Goal: Transaction & Acquisition: Subscribe to service/newsletter

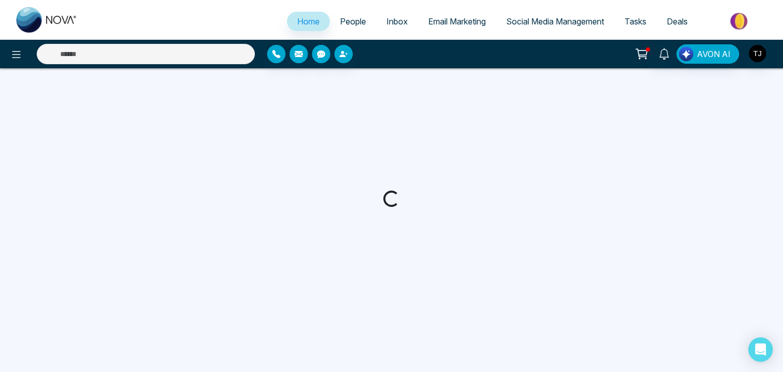
select select "*"
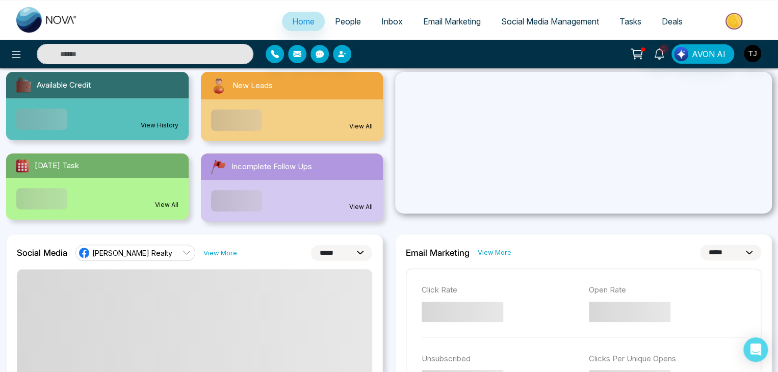
scroll to position [110, 0]
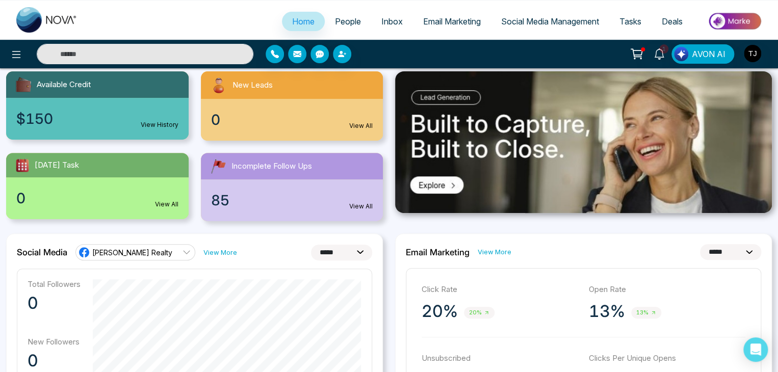
click at [418, 164] on img at bounding box center [583, 142] width 377 height 142
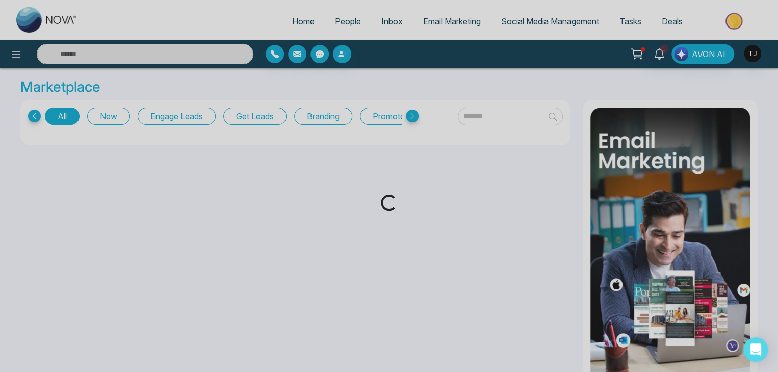
click at [299, 23] on div "Loading..." at bounding box center [389, 186] width 778 height 372
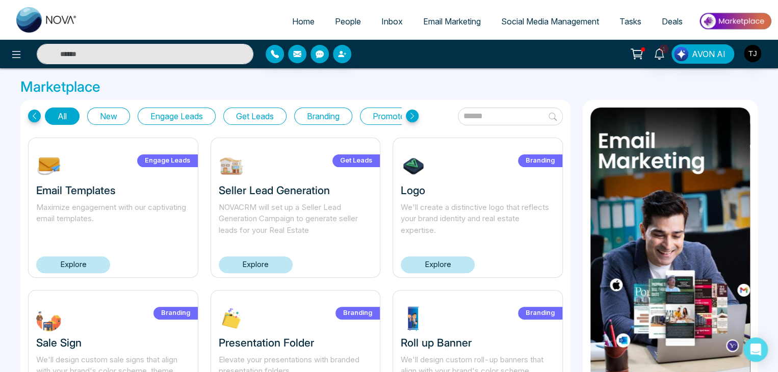
click at [299, 23] on span "Home" at bounding box center [303, 21] width 22 height 10
select select "*"
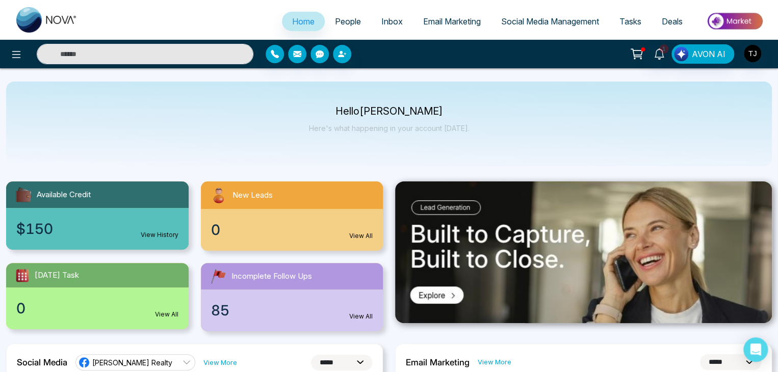
click at [461, 21] on span "Email Marketing" at bounding box center [452, 21] width 58 height 10
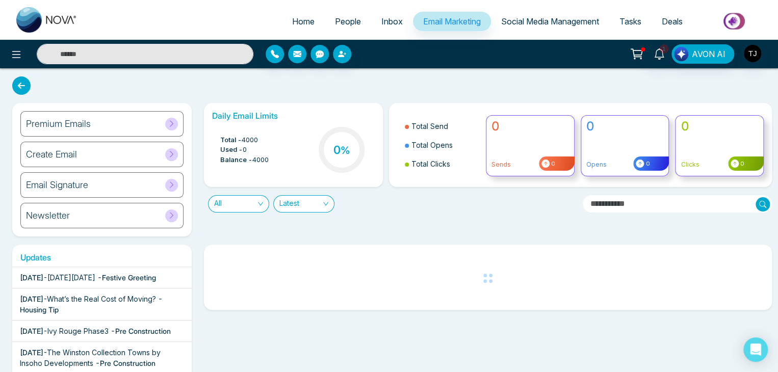
click at [124, 115] on div "Premium Emails" at bounding box center [101, 123] width 163 height 25
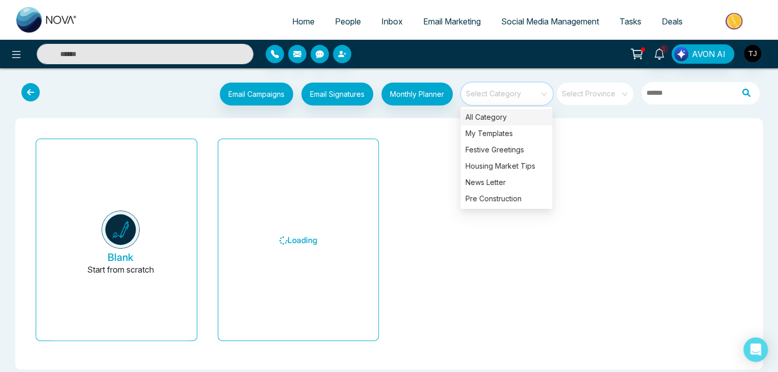
click at [535, 88] on input "search" at bounding box center [502, 90] width 73 height 15
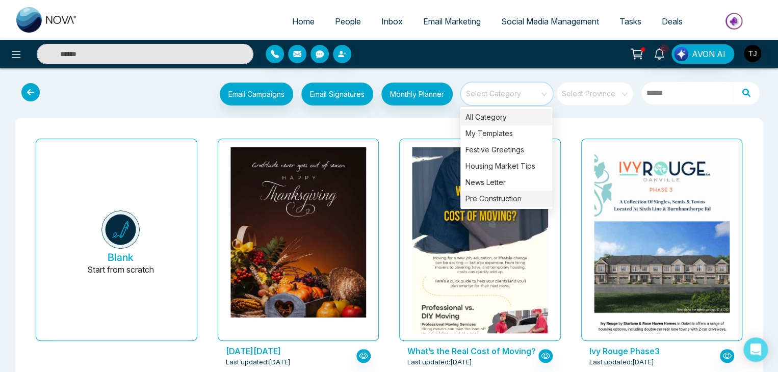
click at [521, 194] on div "Pre Construction" at bounding box center [506, 199] width 92 height 16
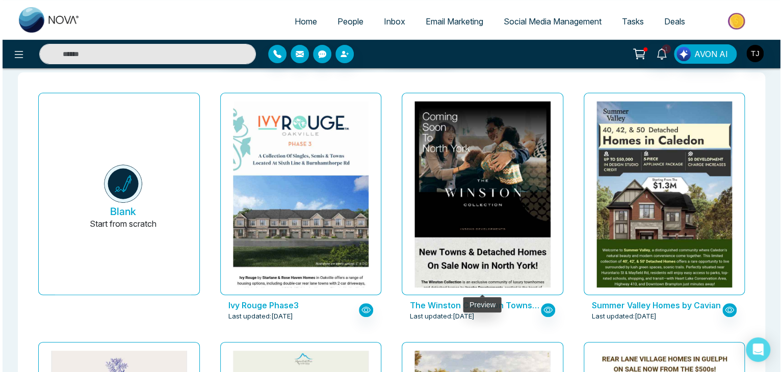
scroll to position [85, 0]
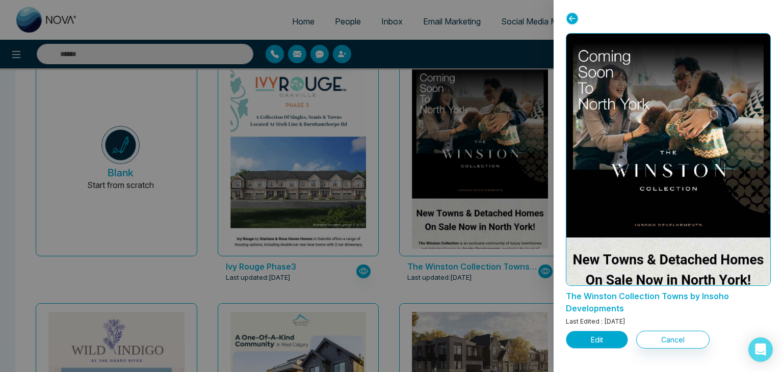
click at [595, 342] on button "Edit" at bounding box center [597, 340] width 62 height 18
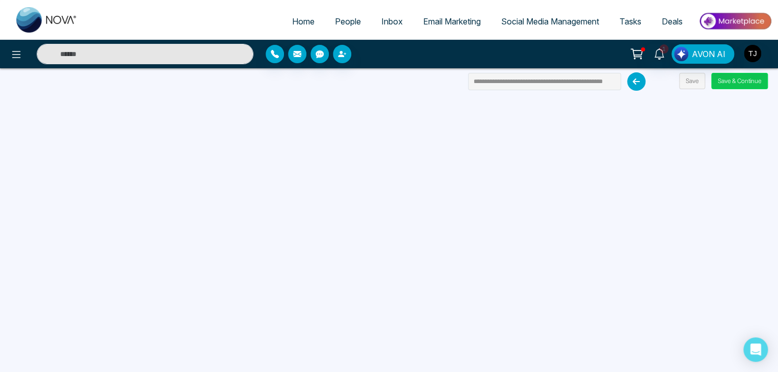
click at [743, 82] on button "Save & Continue" at bounding box center [739, 81] width 57 height 16
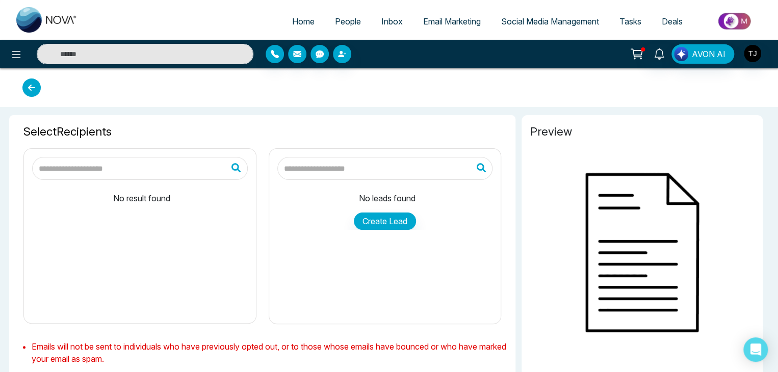
type input "**********"
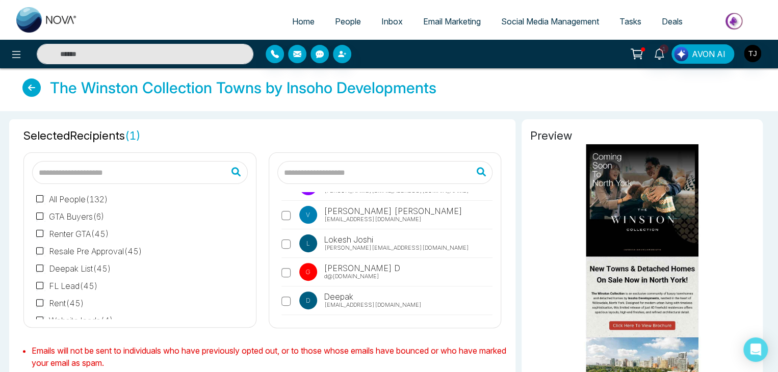
scroll to position [196, 0]
click at [287, 237] on label "L Lokesh Joshi lokesh@mmnovatech.com" at bounding box center [387, 245] width 212 height 23
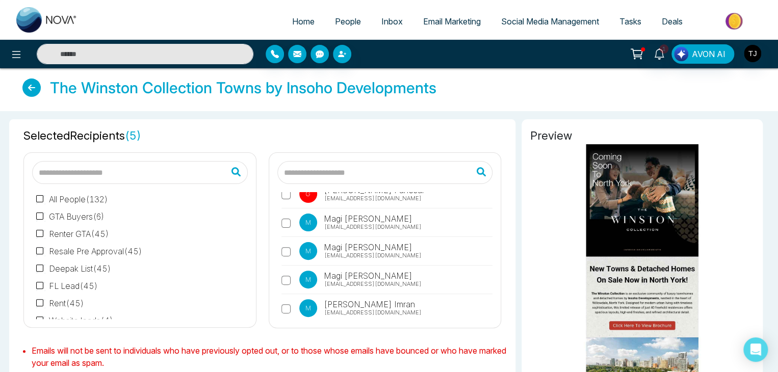
scroll to position [1216, 0]
click at [289, 250] on label "M Magi Mannepalli magi@novacrm.ca" at bounding box center [387, 252] width 212 height 23
click at [290, 273] on label "M Magi Mannepalli magi@mmnovatech.com" at bounding box center [387, 281] width 212 height 23
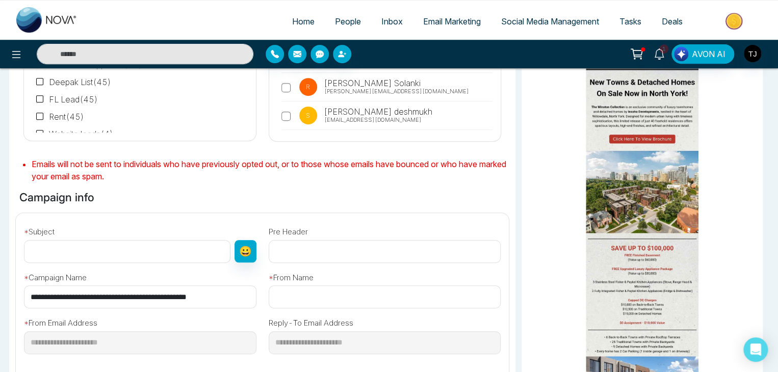
scroll to position [191, 0]
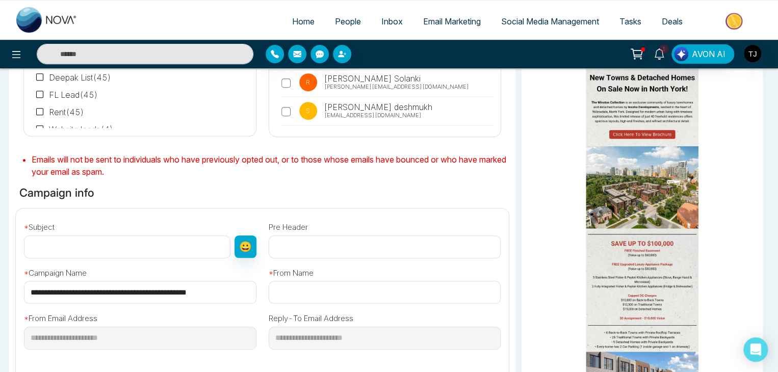
click at [229, 298] on input "**********" at bounding box center [140, 292] width 232 height 23
click at [198, 249] on input "text" at bounding box center [127, 247] width 206 height 23
paste input "**********"
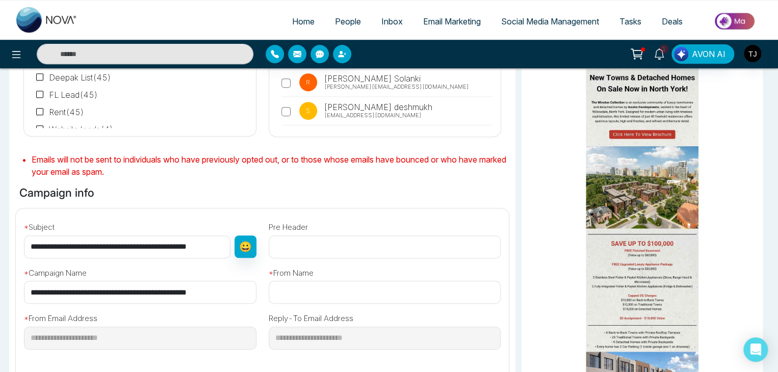
scroll to position [0, 6]
type input "**********"
click at [333, 289] on input "text" at bounding box center [385, 292] width 232 height 23
paste input "**********"
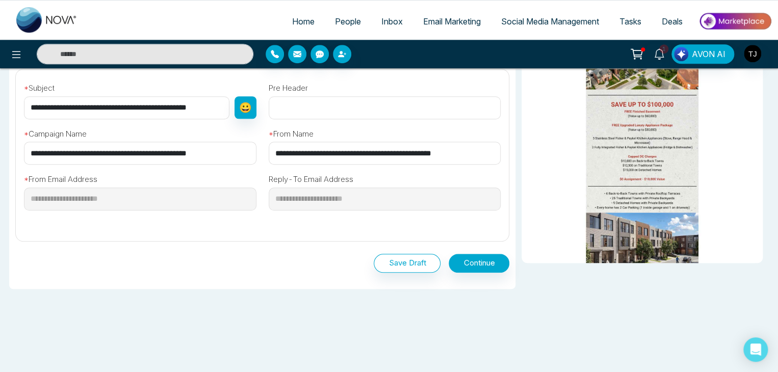
scroll to position [335, 0]
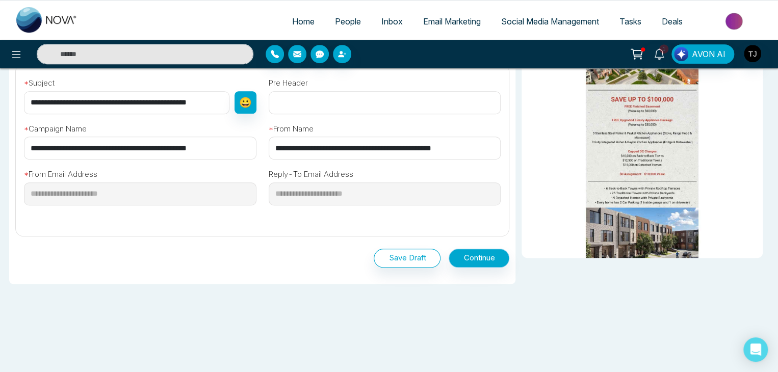
type input "**********"
click at [461, 251] on button "Continue" at bounding box center [479, 258] width 61 height 19
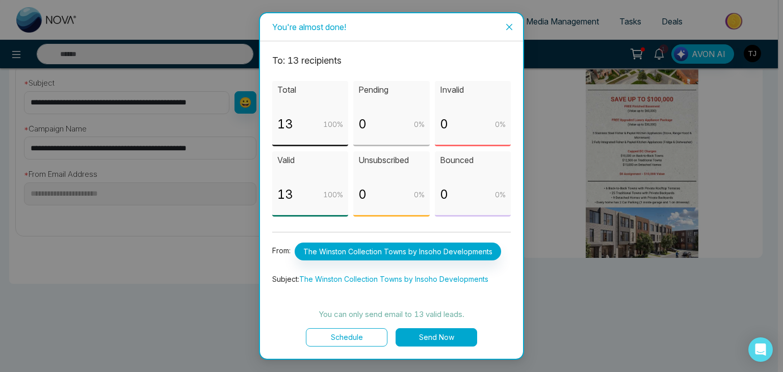
click at [425, 339] on button "Send Now" at bounding box center [437, 337] width 82 height 18
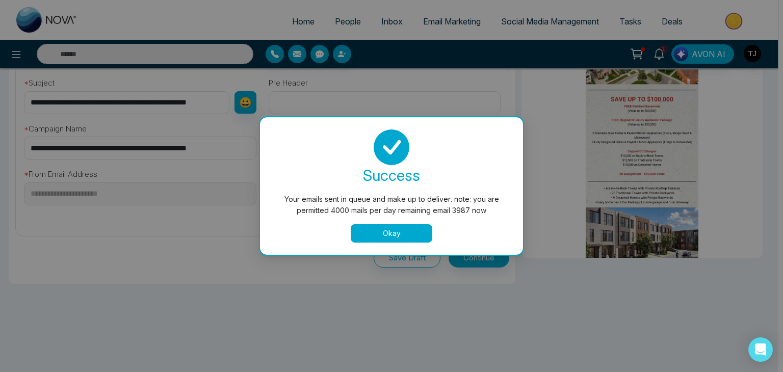
click at [383, 230] on button "Okay" at bounding box center [392, 233] width 82 height 18
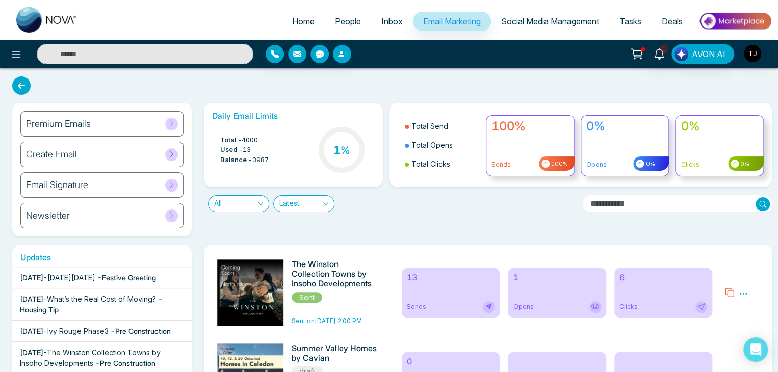
click at [302, 23] on span "Home" at bounding box center [303, 21] width 22 height 10
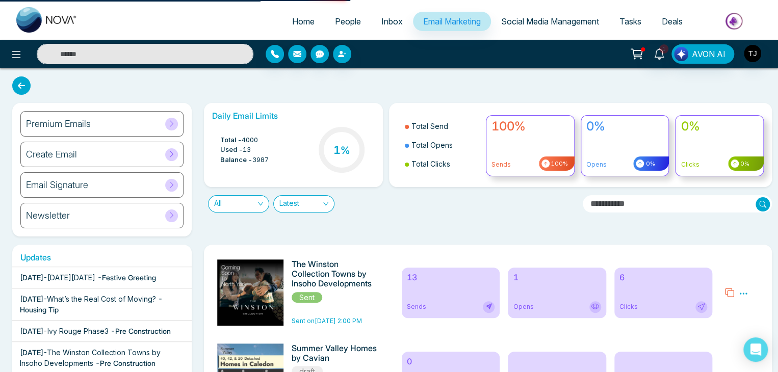
select select "*"
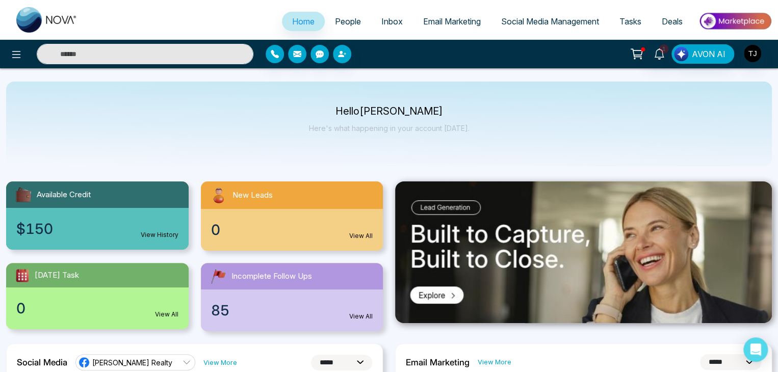
click at [27, 53] on div at bounding box center [140, 54] width 227 height 20
click at [16, 59] on icon at bounding box center [16, 54] width 12 height 12
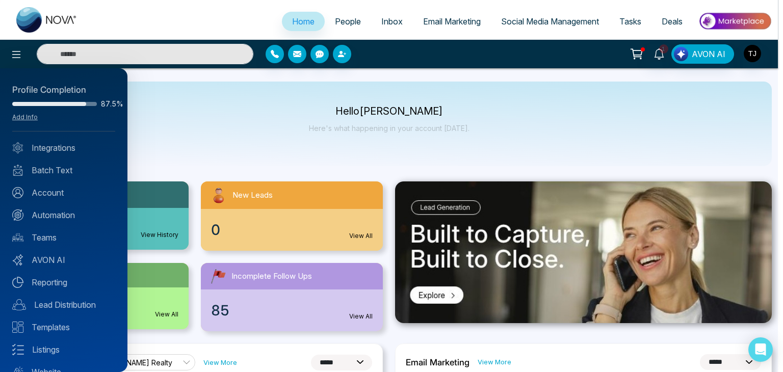
click at [244, 115] on div at bounding box center [391, 186] width 783 height 372
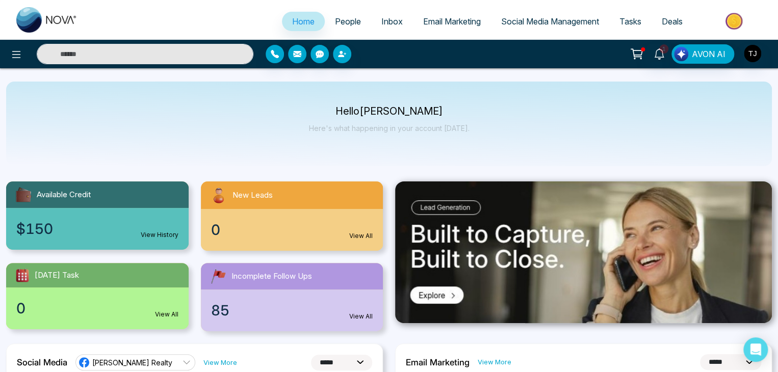
click at [357, 22] on link "People" at bounding box center [348, 21] width 46 height 19
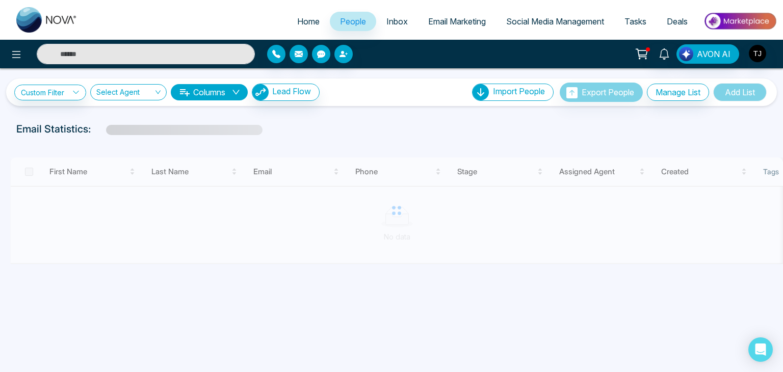
click at [394, 19] on span "Inbox" at bounding box center [396, 21] width 21 height 10
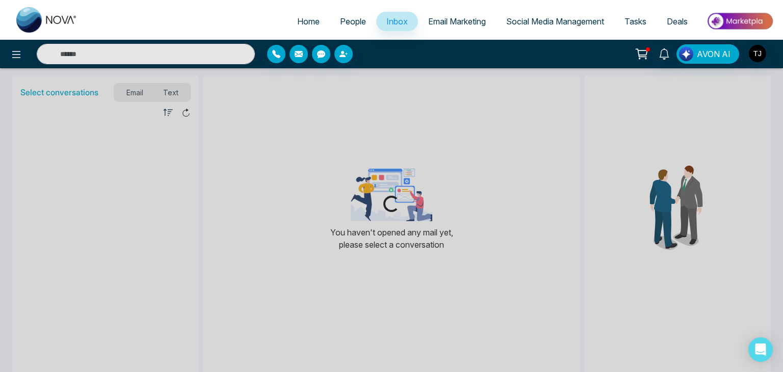
click at [310, 16] on link "Home" at bounding box center [308, 21] width 43 height 19
select select "*"
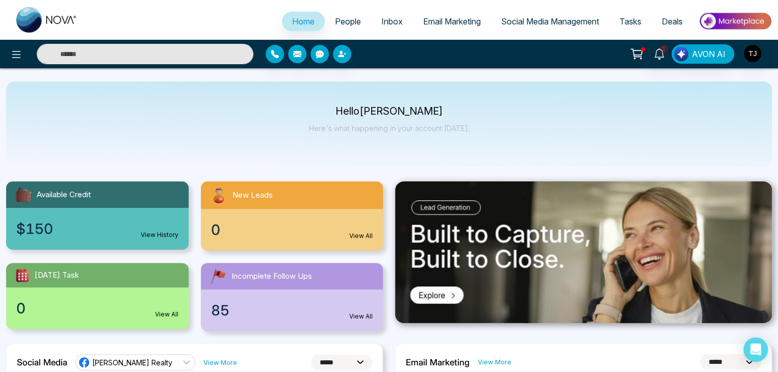
click at [345, 15] on link "People" at bounding box center [348, 21] width 46 height 19
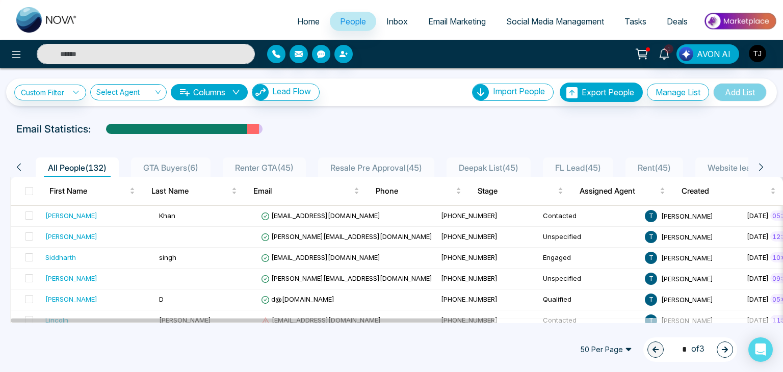
click at [293, 13] on link "Home" at bounding box center [308, 21] width 43 height 19
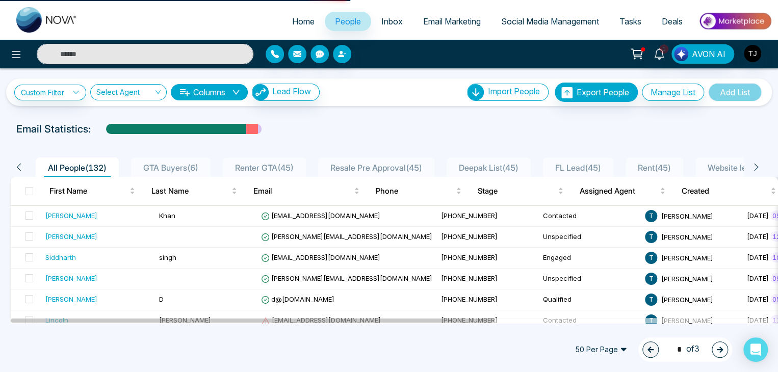
select select "*"
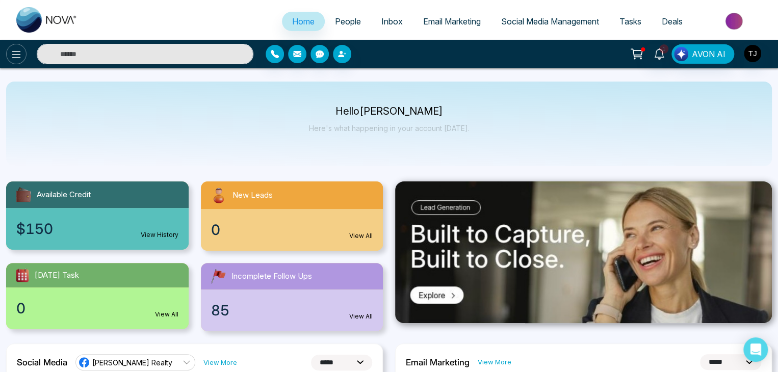
click at [23, 59] on button at bounding box center [16, 54] width 20 height 20
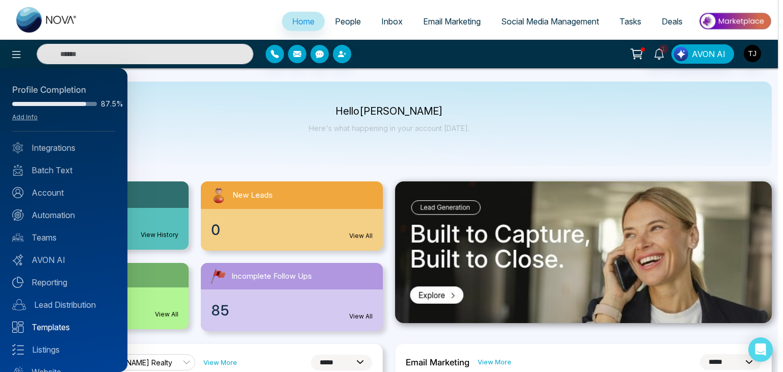
scroll to position [40, 0]
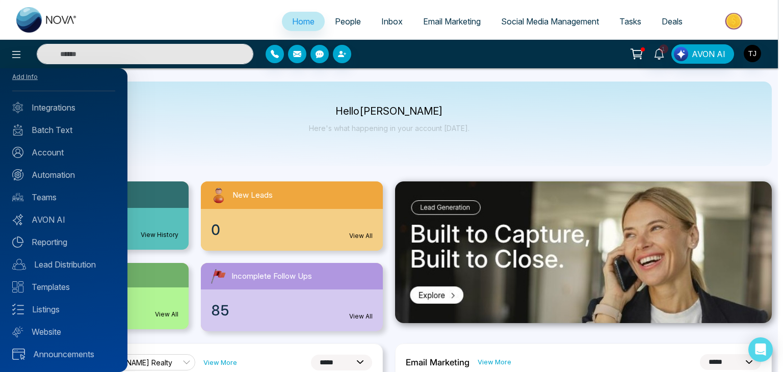
click at [227, 145] on div at bounding box center [391, 186] width 783 height 372
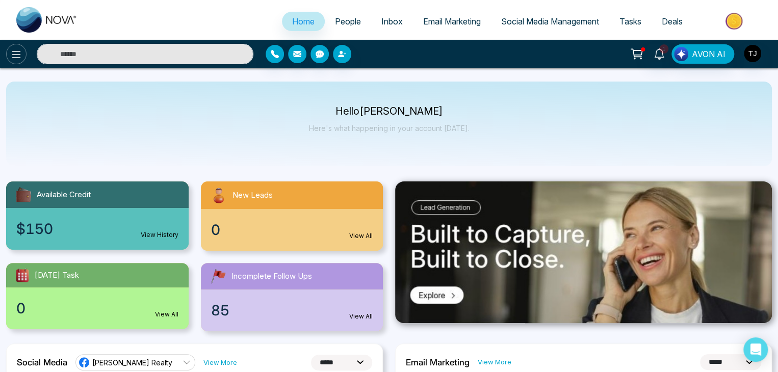
click at [20, 59] on icon at bounding box center [16, 54] width 12 height 12
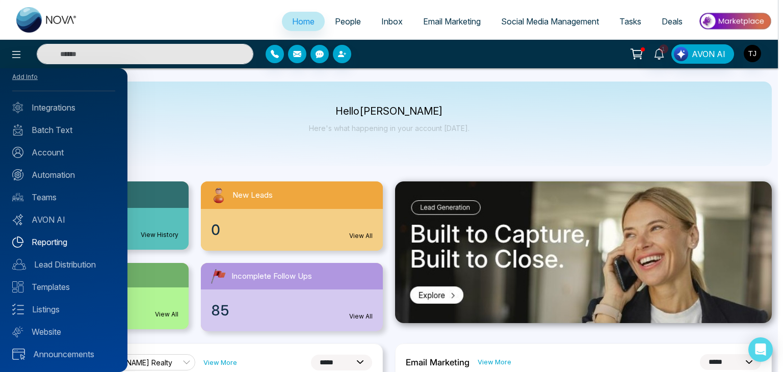
scroll to position [0, 0]
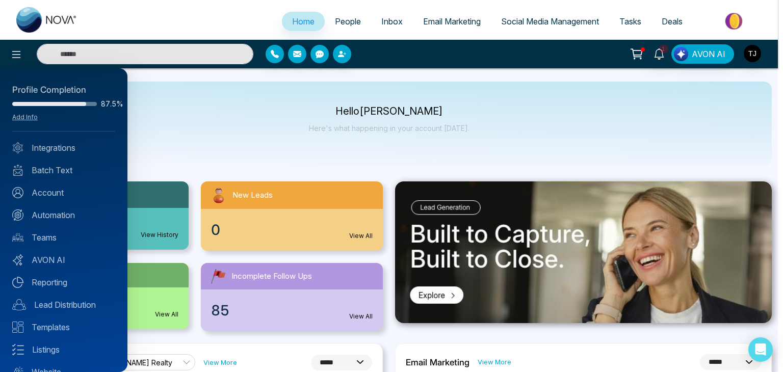
click at [249, 153] on div at bounding box center [391, 186] width 783 height 372
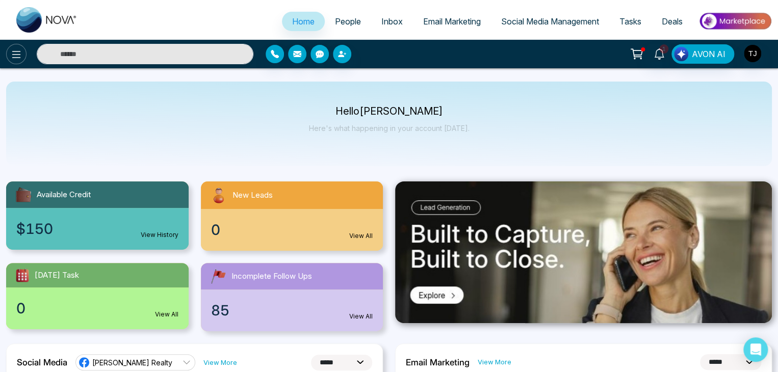
click at [20, 55] on icon at bounding box center [16, 54] width 12 height 12
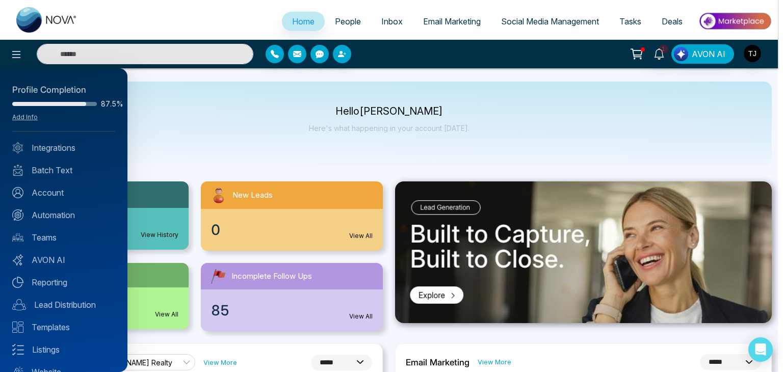
click at [253, 153] on div at bounding box center [391, 186] width 783 height 372
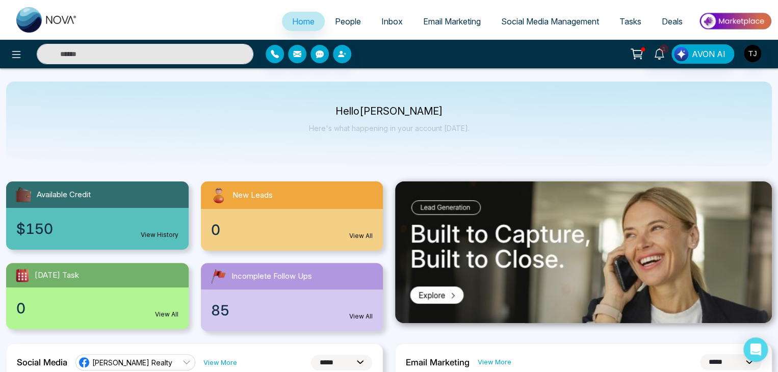
click at [639, 50] on icon at bounding box center [637, 52] width 9 height 5
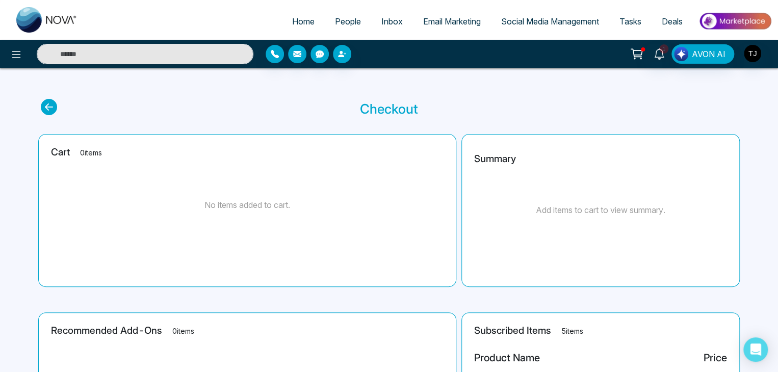
click at [291, 11] on ul "Home People Inbox Email Marketing Social Media Management Tasks Deals" at bounding box center [430, 22] width 684 height 28
click at [294, 16] on span "Home" at bounding box center [303, 21] width 22 height 10
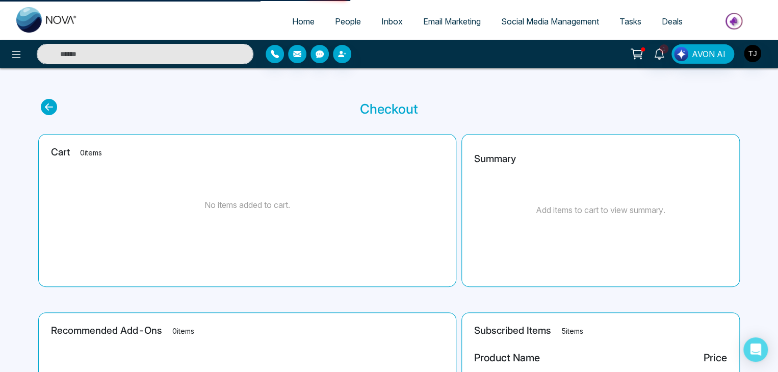
select select "*"
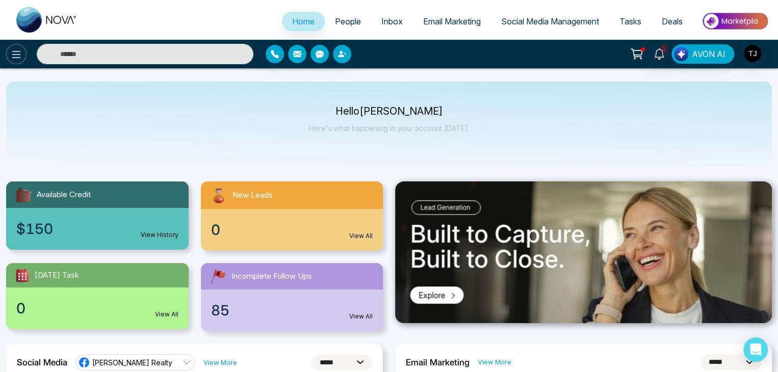
click at [15, 54] on icon at bounding box center [16, 54] width 12 height 12
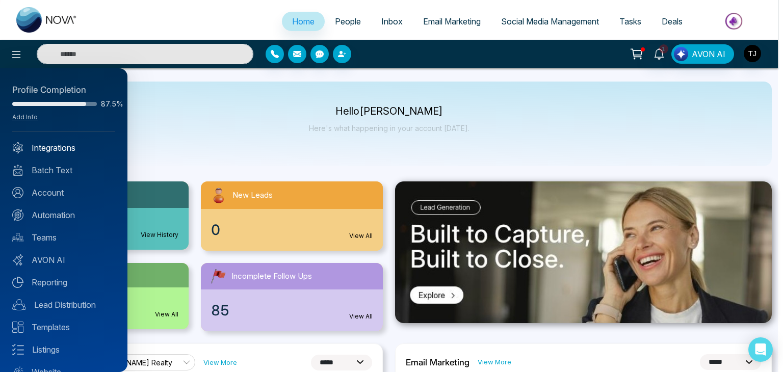
click at [80, 142] on link "Integrations" at bounding box center [63, 148] width 103 height 12
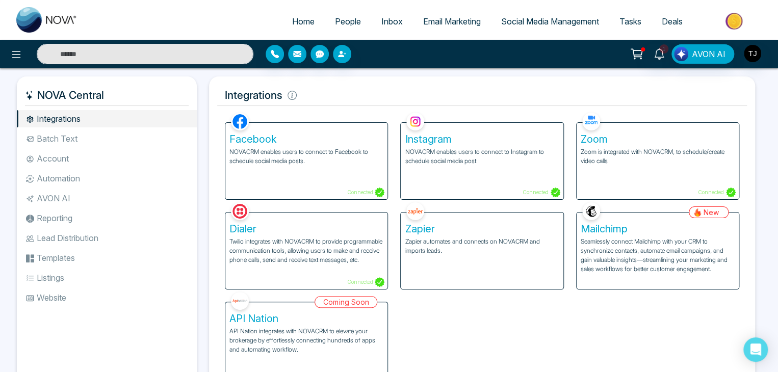
click at [74, 136] on li "Batch Text" at bounding box center [107, 138] width 180 height 17
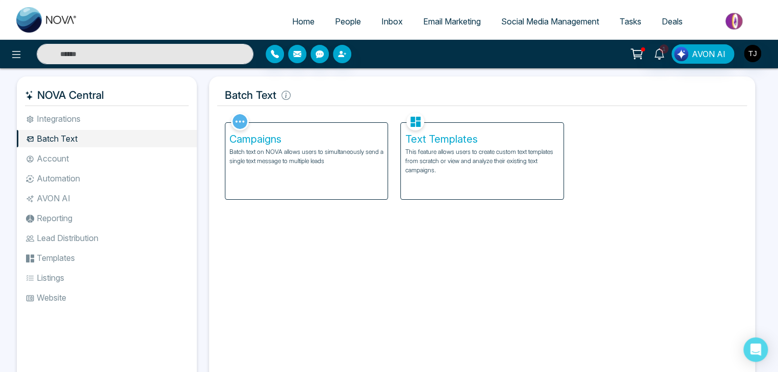
click at [83, 115] on li "Integrations" at bounding box center [107, 118] width 180 height 17
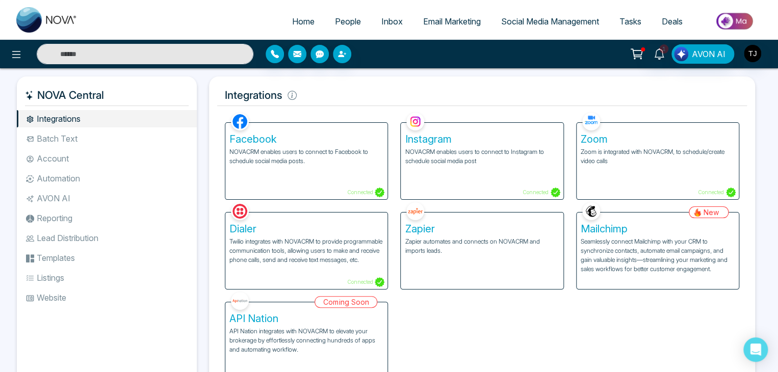
click at [84, 134] on li "Batch Text" at bounding box center [107, 138] width 180 height 17
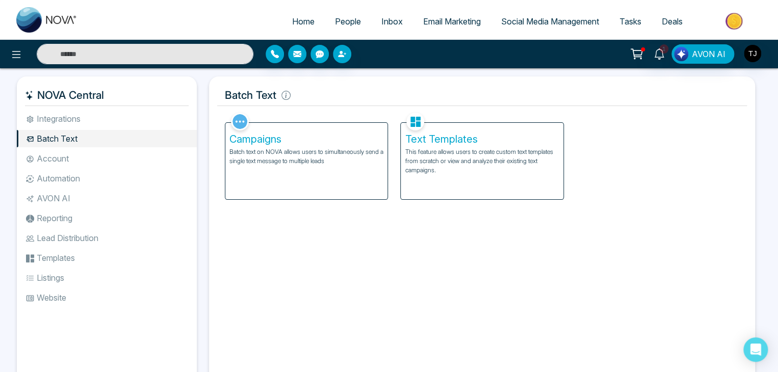
click at [86, 160] on li "Account" at bounding box center [107, 158] width 180 height 17
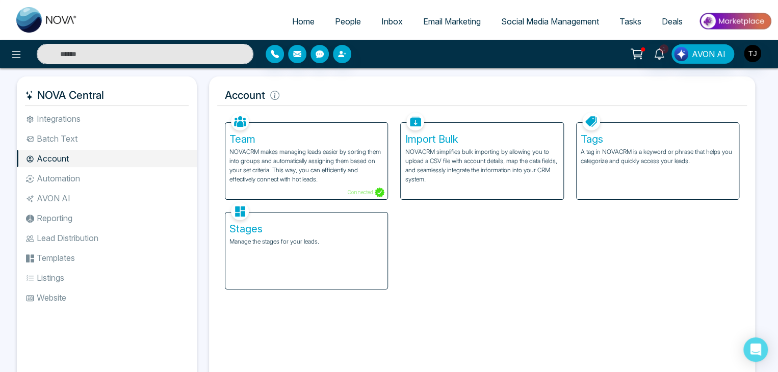
click at [86, 181] on li "Automation" at bounding box center [107, 178] width 180 height 17
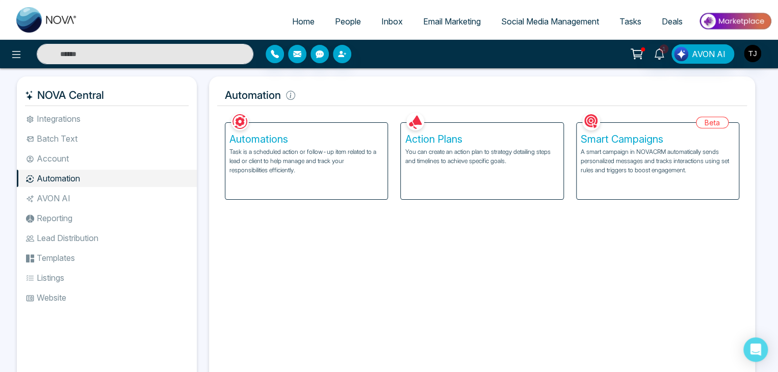
click at [89, 206] on li "AVON AI" at bounding box center [107, 198] width 180 height 17
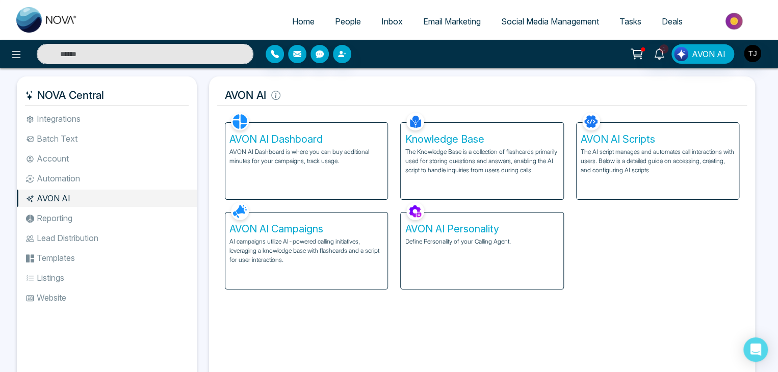
click at [89, 230] on li "Lead Distribution" at bounding box center [107, 237] width 180 height 17
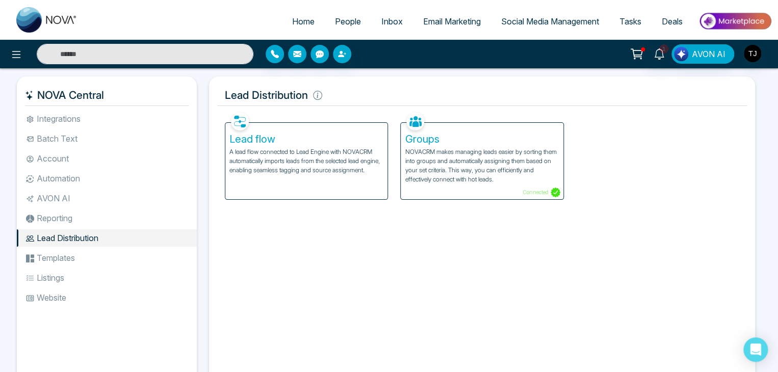
click at [90, 257] on li "Templates" at bounding box center [107, 257] width 180 height 17
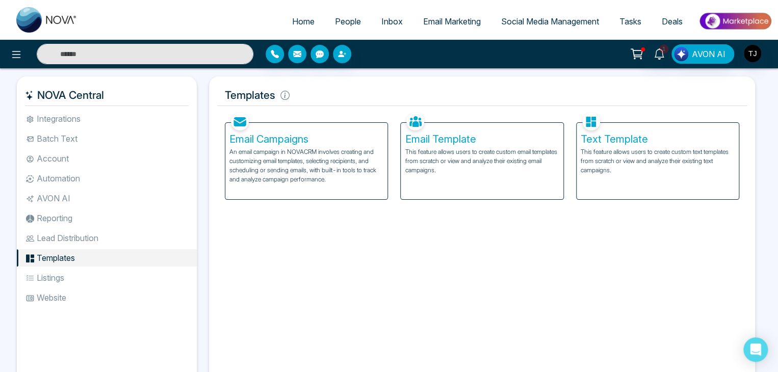
click at [92, 279] on li "Listings" at bounding box center [107, 277] width 180 height 17
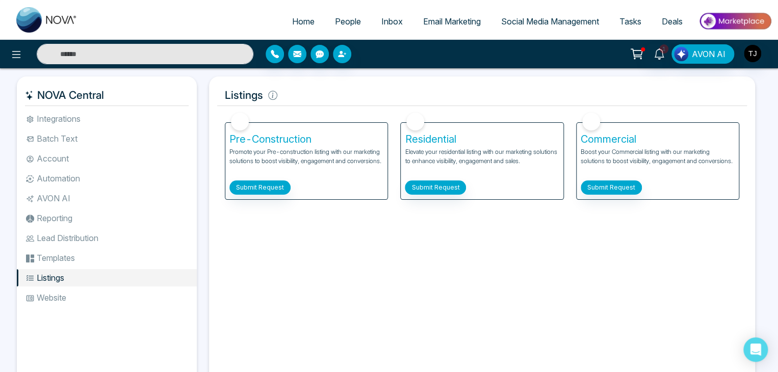
click at [96, 293] on li "Website" at bounding box center [107, 297] width 180 height 17
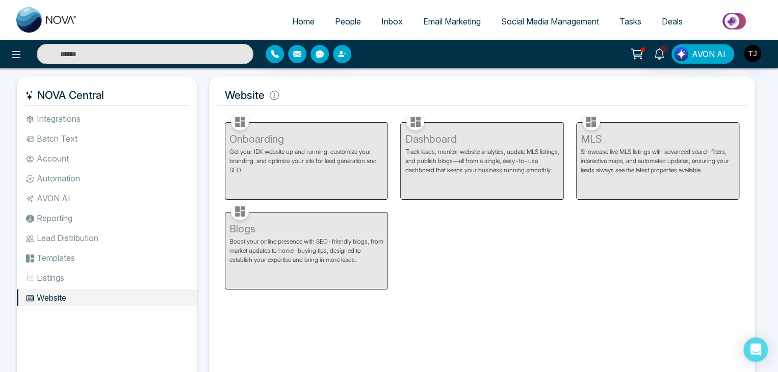
click at [118, 211] on li "Reporting" at bounding box center [107, 218] width 180 height 17
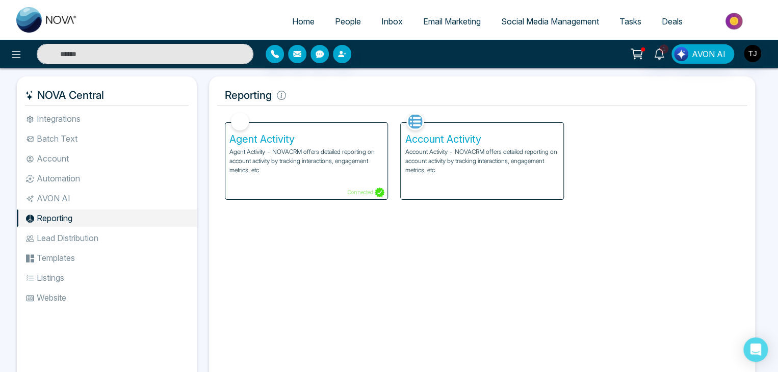
click at [123, 193] on li "AVON AI" at bounding box center [107, 198] width 180 height 17
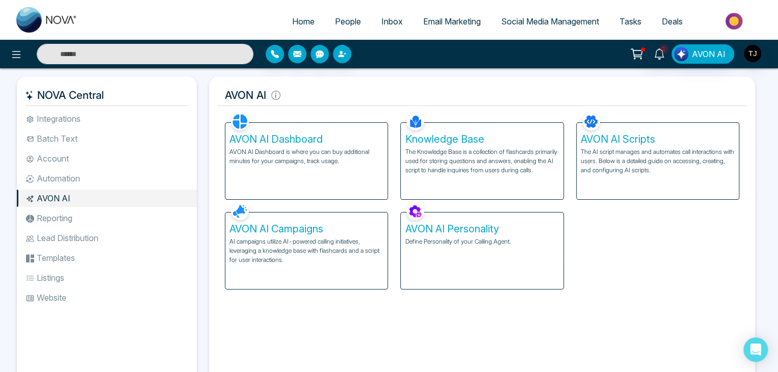
click at [140, 116] on li "Integrations" at bounding box center [107, 118] width 180 height 17
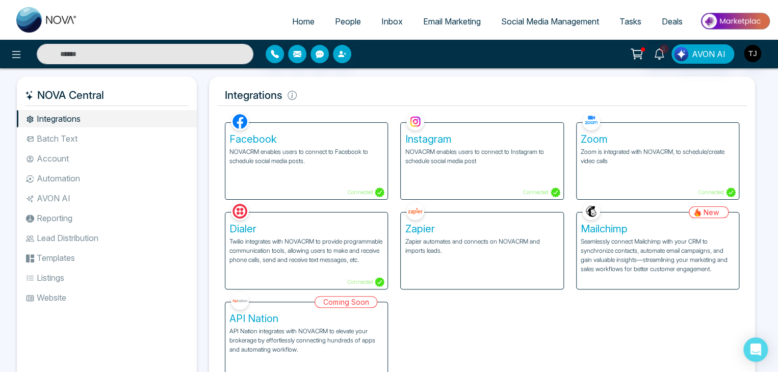
click at [293, 12] on link "Home" at bounding box center [303, 21] width 43 height 19
select select "*"
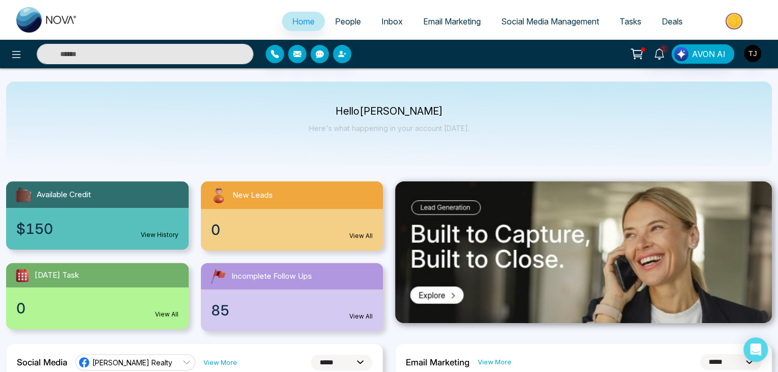
click at [567, 127] on div "Hello [PERSON_NAME] Here's what happening in your account [DATE]." at bounding box center [389, 124] width 766 height 85
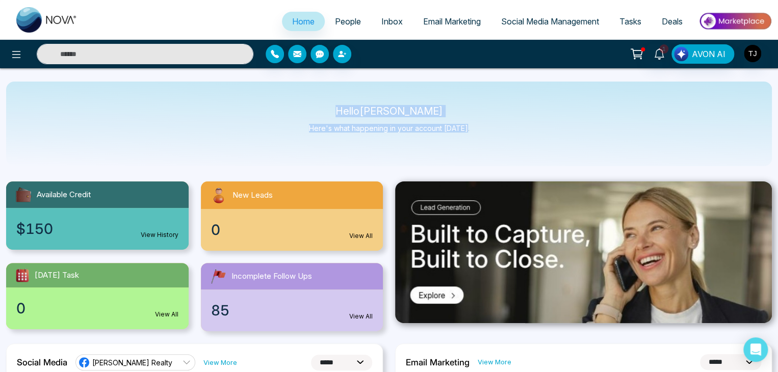
drag, startPoint x: 475, startPoint y: 138, endPoint x: 345, endPoint y: 114, distance: 132.6
click at [345, 114] on div "Hello [PERSON_NAME] Here's what happening in your account [DATE]." at bounding box center [389, 124] width 766 height 85
click at [345, 114] on p "Hello [PERSON_NAME]" at bounding box center [389, 111] width 161 height 9
drag, startPoint x: 345, startPoint y: 114, endPoint x: 457, endPoint y: 120, distance: 112.3
click at [457, 120] on div "Hello [PERSON_NAME] Here's what happening in your account [DATE]." at bounding box center [389, 124] width 161 height 34
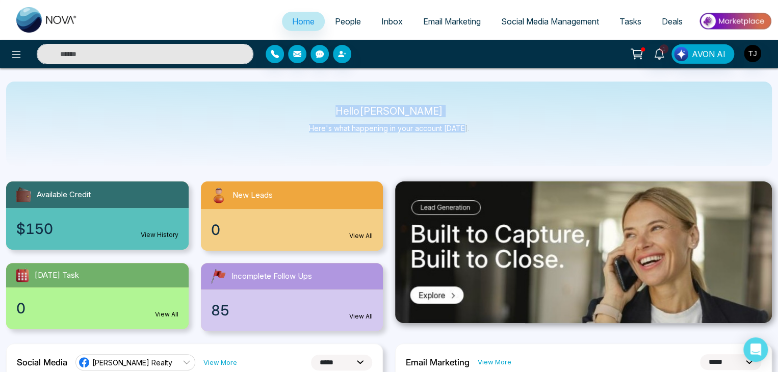
click at [457, 120] on div "Hello [PERSON_NAME] Here's what happening in your account [DATE]." at bounding box center [389, 124] width 161 height 34
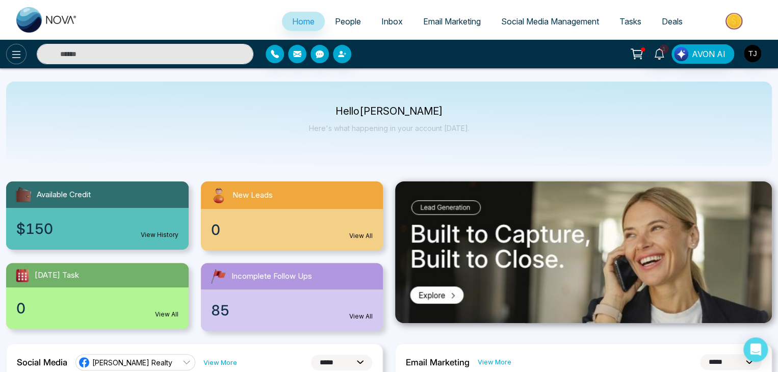
click at [16, 55] on icon at bounding box center [16, 54] width 12 height 12
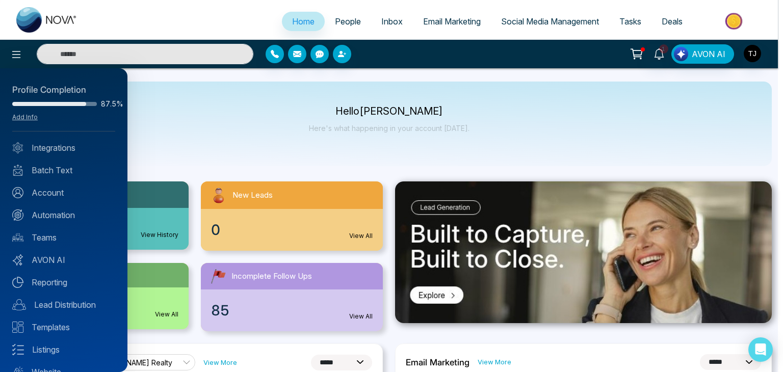
click at [234, 142] on div at bounding box center [391, 186] width 783 height 372
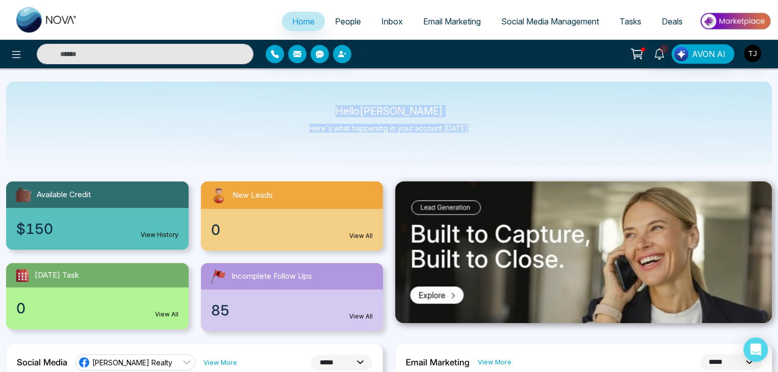
drag, startPoint x: 342, startPoint y: 112, endPoint x: 471, endPoint y: 135, distance: 130.5
click at [471, 135] on div "Hello [PERSON_NAME] Here's what happening in your account [DATE]." at bounding box center [389, 124] width 766 height 85
drag, startPoint x: 471, startPoint y: 135, endPoint x: 355, endPoint y: 113, distance: 117.2
click at [355, 113] on div "Hello [PERSON_NAME] Here's what happening in your account [DATE]." at bounding box center [389, 124] width 766 height 85
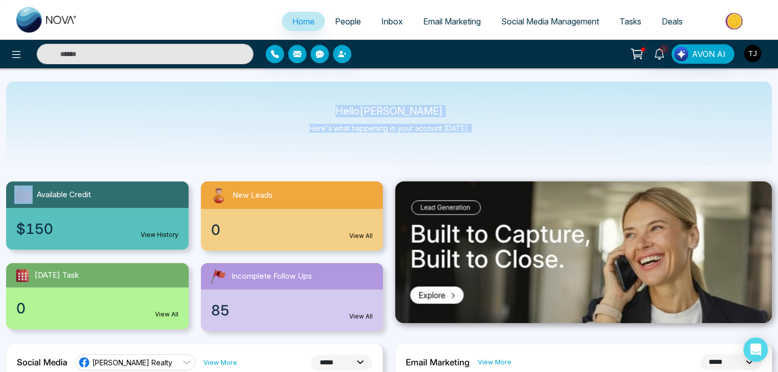
click at [355, 113] on p "Hello [PERSON_NAME]" at bounding box center [389, 111] width 161 height 9
drag, startPoint x: 355, startPoint y: 113, endPoint x: 471, endPoint y: 129, distance: 116.3
click at [471, 129] on div "Hello [PERSON_NAME] Here's what happening in your account [DATE]." at bounding box center [389, 124] width 766 height 85
drag, startPoint x: 471, startPoint y: 129, endPoint x: 338, endPoint y: 100, distance: 135.2
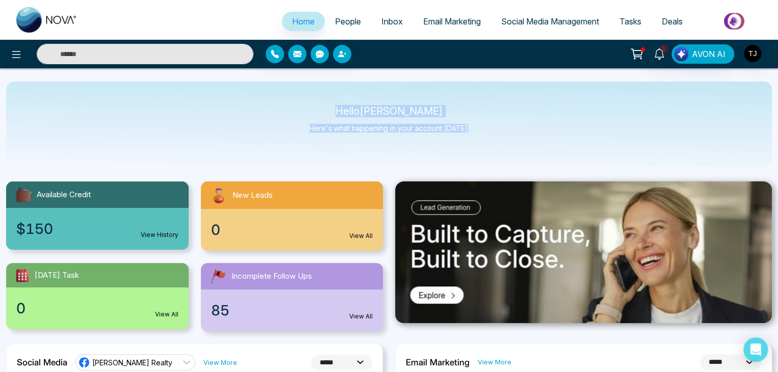
click at [338, 100] on div "Hello [PERSON_NAME] Here's what happening in your account [DATE]." at bounding box center [389, 124] width 766 height 85
click at [20, 47] on button at bounding box center [16, 54] width 20 height 20
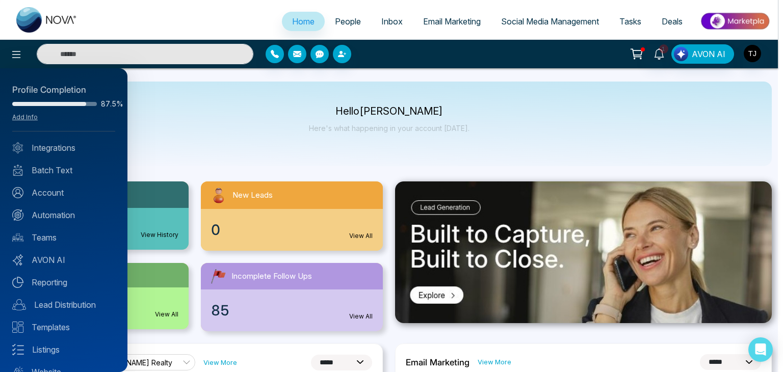
click at [232, 141] on div at bounding box center [391, 186] width 783 height 372
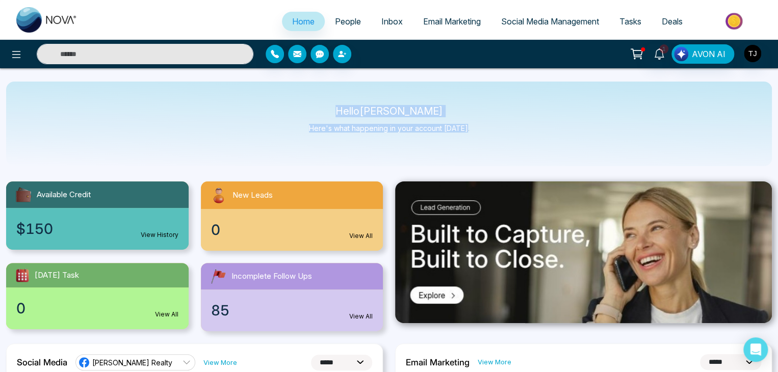
drag, startPoint x: 474, startPoint y: 129, endPoint x: 327, endPoint y: 100, distance: 149.7
click at [327, 100] on div "Hello [PERSON_NAME] Here's what happening in your account [DATE]." at bounding box center [389, 124] width 766 height 85
drag, startPoint x: 327, startPoint y: 100, endPoint x: 476, endPoint y: 158, distance: 159.9
click at [476, 158] on div "Hello [PERSON_NAME] Here's what happening in your account [DATE]." at bounding box center [389, 124] width 766 height 85
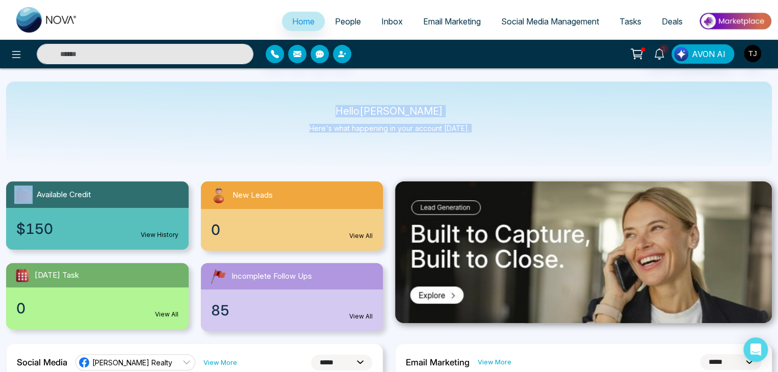
click at [476, 158] on div "Hello [PERSON_NAME] Here's what happening in your account [DATE]." at bounding box center [389, 124] width 766 height 85
drag, startPoint x: 476, startPoint y: 158, endPoint x: 319, endPoint y: 104, distance: 165.7
click at [319, 104] on div "Hello [PERSON_NAME] Here's what happening in your account [DATE]." at bounding box center [389, 124] width 766 height 85
click at [318, 113] on p "Hello [PERSON_NAME]" at bounding box center [389, 111] width 161 height 9
drag, startPoint x: 318, startPoint y: 113, endPoint x: 458, endPoint y: 146, distance: 144.0
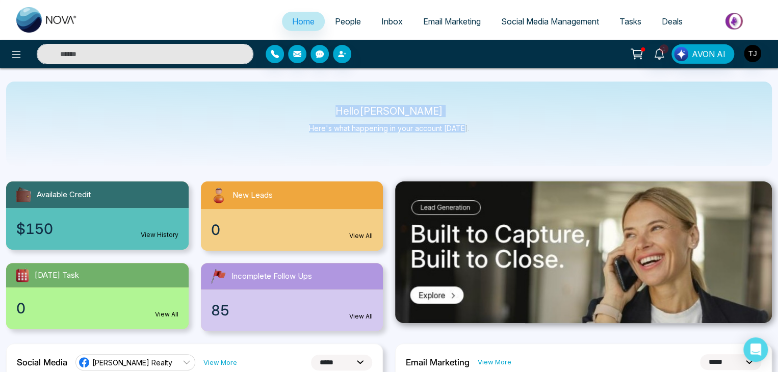
click at [458, 146] on div "Hello [PERSON_NAME] Here's what happening in your account [DATE]." at bounding box center [389, 124] width 766 height 85
drag, startPoint x: 467, startPoint y: 129, endPoint x: 345, endPoint y: 108, distance: 124.1
click at [345, 108] on div "Hello [PERSON_NAME] Here's what happening in your account [DATE]." at bounding box center [389, 124] width 766 height 85
click at [345, 108] on p "Hello [PERSON_NAME]" at bounding box center [389, 111] width 161 height 9
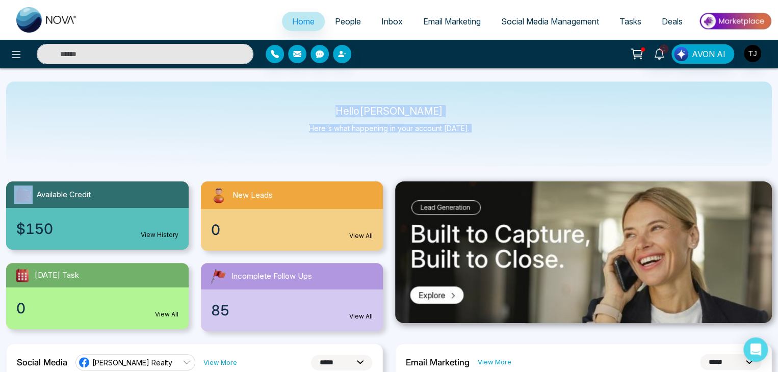
drag, startPoint x: 345, startPoint y: 108, endPoint x: 471, endPoint y: 127, distance: 127.8
click at [471, 127] on div "Hello [PERSON_NAME] Here's what happening in your account [DATE]." at bounding box center [389, 124] width 766 height 85
drag, startPoint x: 471, startPoint y: 127, endPoint x: 330, endPoint y: 99, distance: 143.9
click at [330, 99] on div "Hello [PERSON_NAME] Here's what happening in your account [DATE]." at bounding box center [389, 124] width 766 height 85
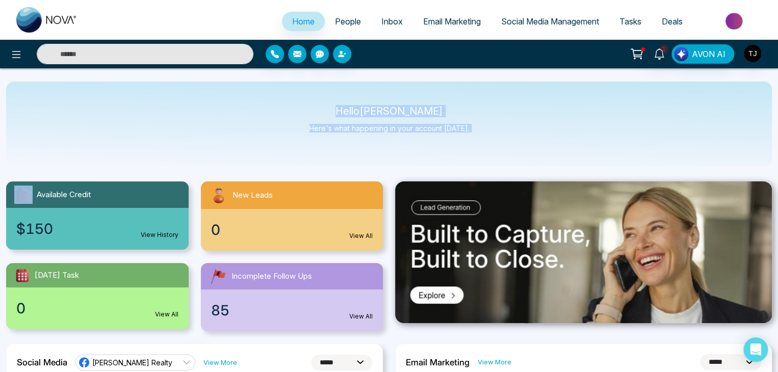
click at [330, 99] on div "Hello [PERSON_NAME] Here's what happening in your account [DATE]." at bounding box center [389, 124] width 766 height 85
drag, startPoint x: 330, startPoint y: 99, endPoint x: 457, endPoint y: 135, distance: 131.7
click at [457, 135] on div "Hello [PERSON_NAME] Here's what happening in your account [DATE]." at bounding box center [389, 124] width 766 height 85
click at [457, 135] on div "Hello [PERSON_NAME] Here's what happening in your account [DATE]." at bounding box center [389, 124] width 161 height 34
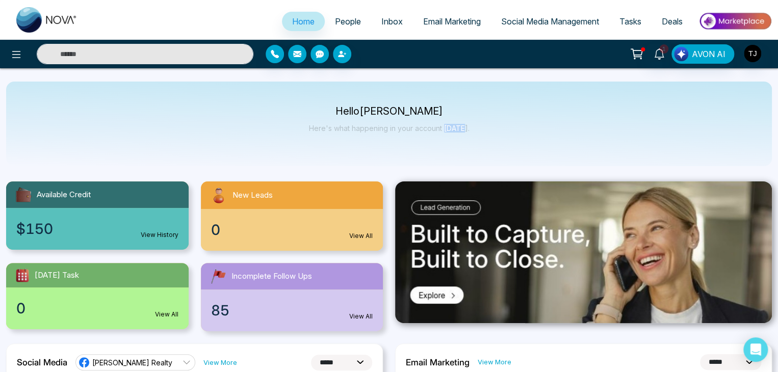
click at [457, 135] on div "Hello [PERSON_NAME] Here's what happening in your account [DATE]." at bounding box center [389, 124] width 161 height 34
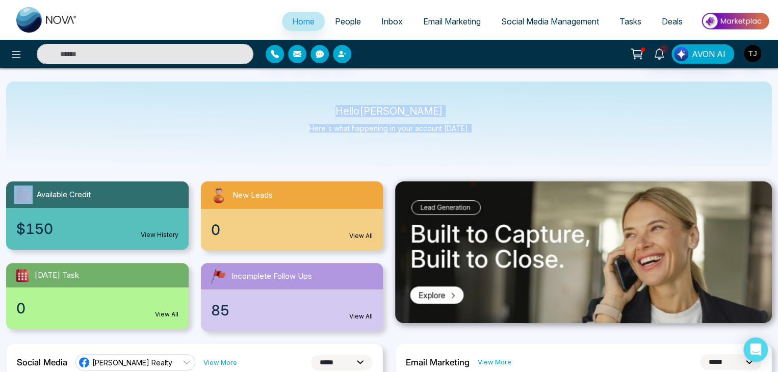
drag, startPoint x: 457, startPoint y: 135, endPoint x: 350, endPoint y: 97, distance: 113.3
click at [350, 97] on div "Hello [PERSON_NAME] Here's what happening in your account [DATE]." at bounding box center [389, 124] width 766 height 85
drag, startPoint x: 350, startPoint y: 97, endPoint x: 463, endPoint y: 118, distance: 115.6
click at [463, 118] on div "Hello [PERSON_NAME] Here's what happening in your account [DATE]." at bounding box center [389, 124] width 766 height 85
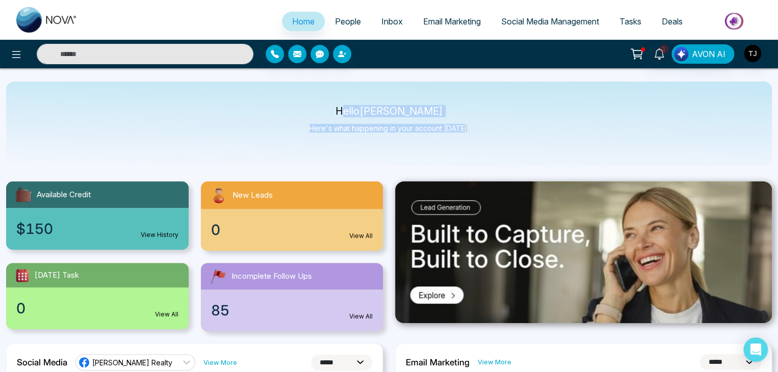
click at [463, 118] on div "Hello [PERSON_NAME] Here's what happening in your account [DATE]." at bounding box center [389, 124] width 161 height 34
drag, startPoint x: 463, startPoint y: 118, endPoint x: 346, endPoint y: 104, distance: 118.0
click at [346, 107] on div "Hello [PERSON_NAME] Here's what happening in your account [DATE]." at bounding box center [389, 124] width 161 height 34
click at [346, 107] on p "Hello [PERSON_NAME]" at bounding box center [389, 111] width 161 height 9
drag, startPoint x: 346, startPoint y: 104, endPoint x: 478, endPoint y: 121, distance: 132.5
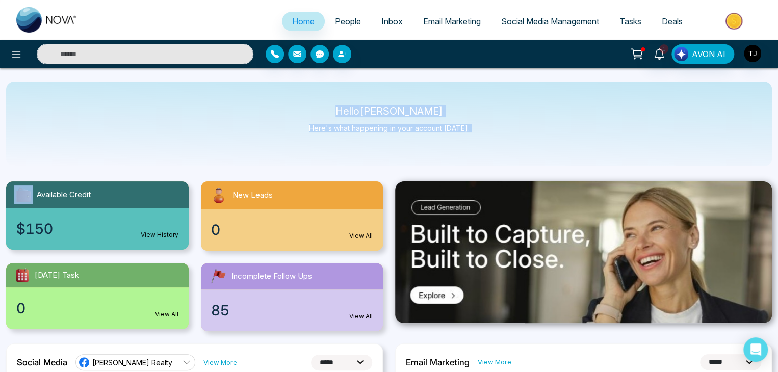
click at [478, 121] on div "Hello [PERSON_NAME] Here's what happening in your account [DATE]." at bounding box center [389, 124] width 766 height 85
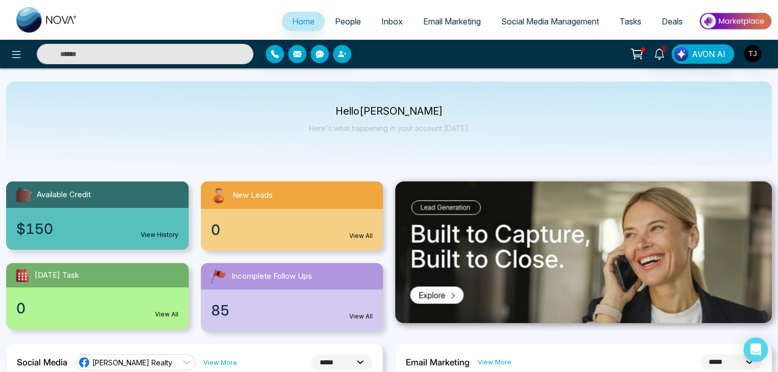
click at [351, 15] on link "People" at bounding box center [348, 21] width 46 height 19
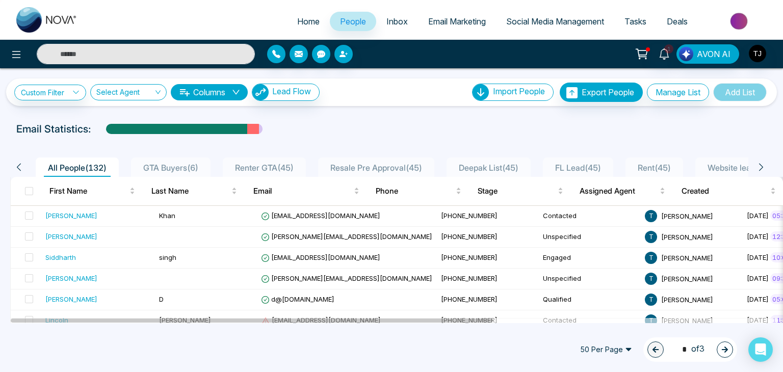
click at [229, 94] on button "Columns" at bounding box center [209, 92] width 77 height 16
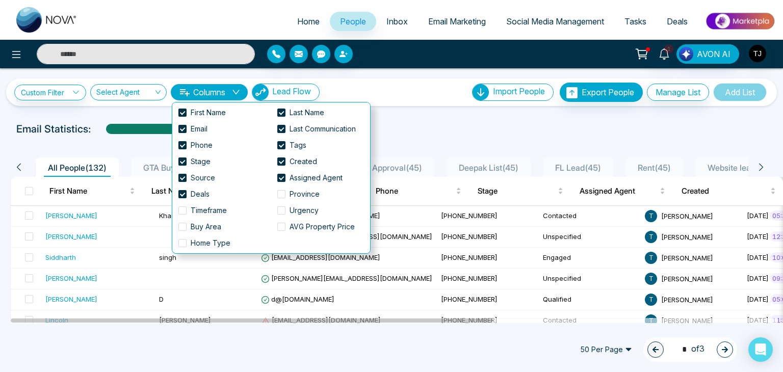
click at [229, 94] on button "Columns" at bounding box center [209, 92] width 77 height 16
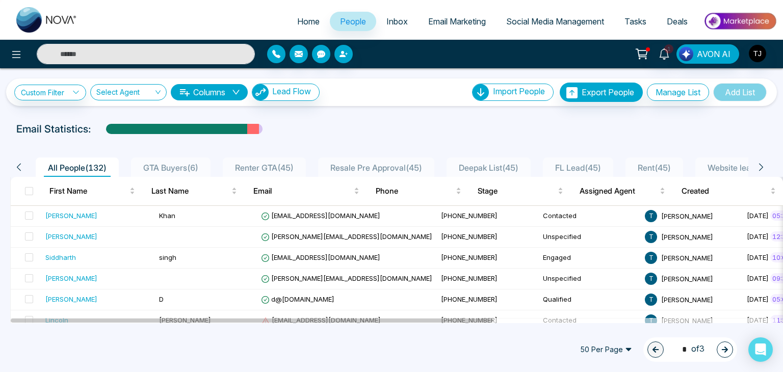
click at [299, 15] on link "Home" at bounding box center [308, 21] width 43 height 19
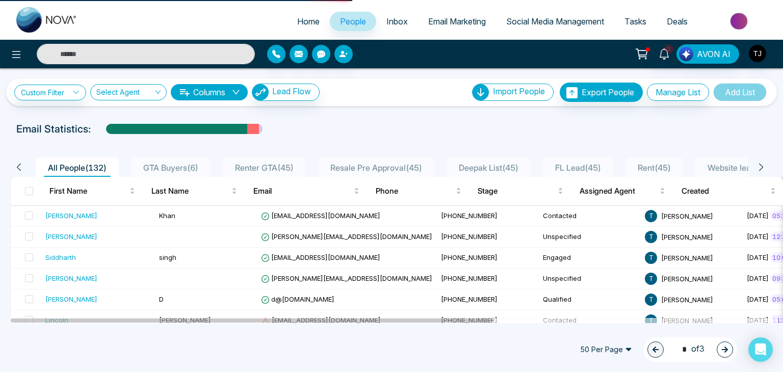
select select "*"
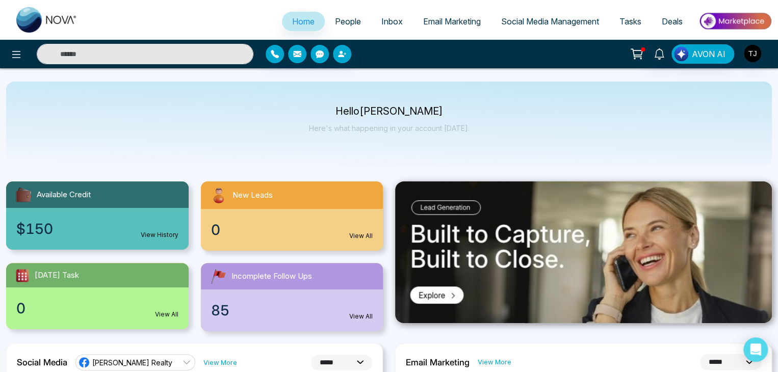
click at [336, 19] on span "People" at bounding box center [348, 21] width 26 height 10
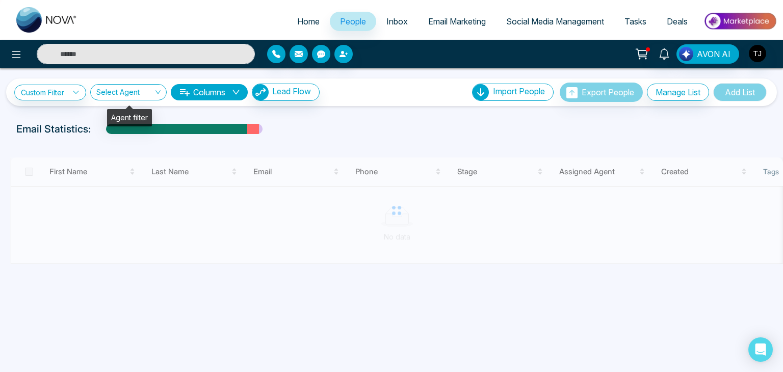
click at [156, 87] on div "Select Agent" at bounding box center [128, 92] width 76 height 16
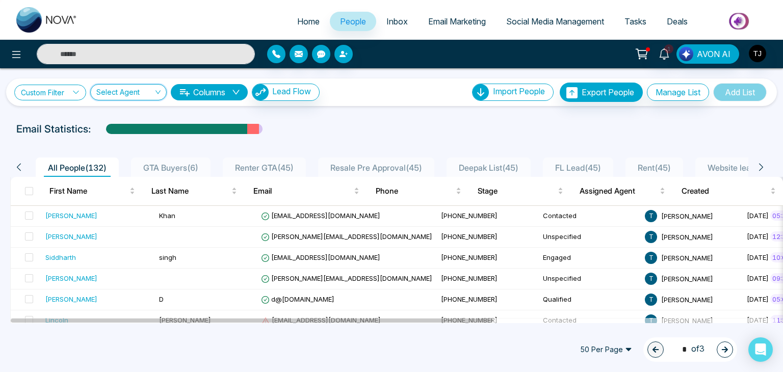
click at [75, 90] on icon at bounding box center [75, 92] width 7 height 7
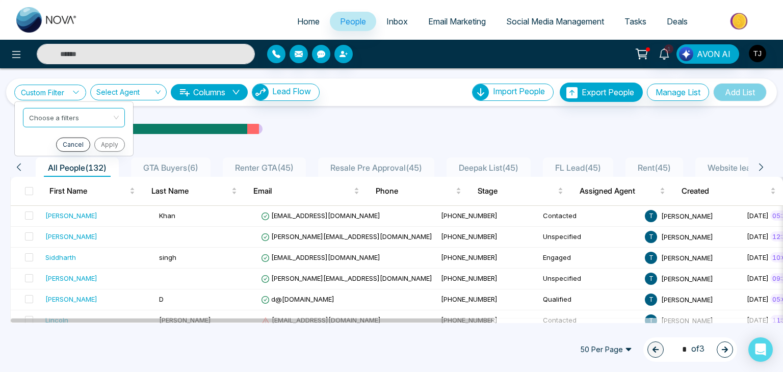
click at [75, 90] on icon at bounding box center [75, 92] width 7 height 7
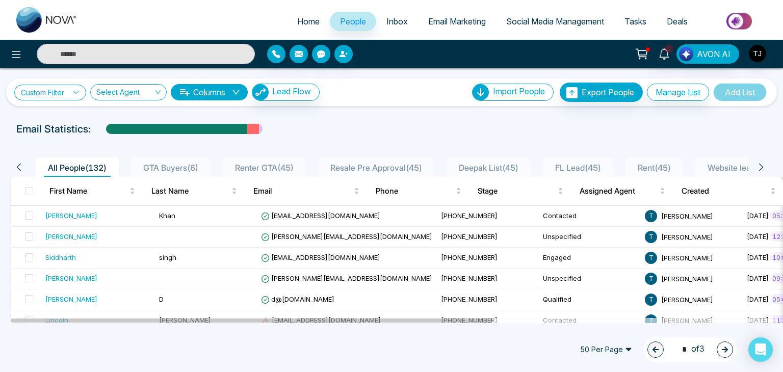
click at [75, 90] on icon at bounding box center [75, 92] width 7 height 7
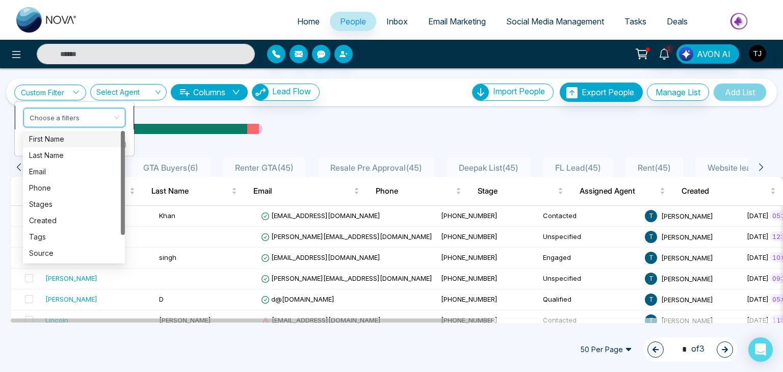
click at [88, 118] on input "search" at bounding box center [71, 115] width 83 height 15
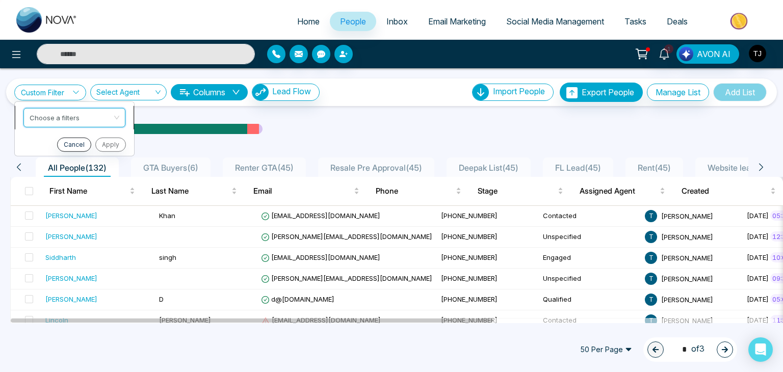
click at [120, 119] on div "Choose a filters" at bounding box center [74, 117] width 102 height 19
click at [80, 93] on icon at bounding box center [75, 92] width 7 height 7
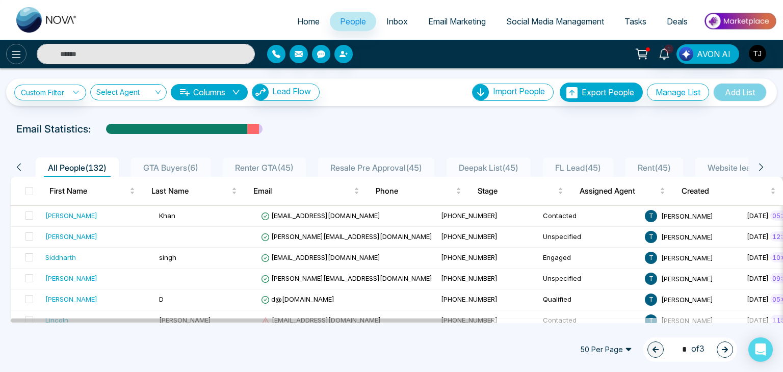
click at [17, 45] on button at bounding box center [16, 54] width 20 height 20
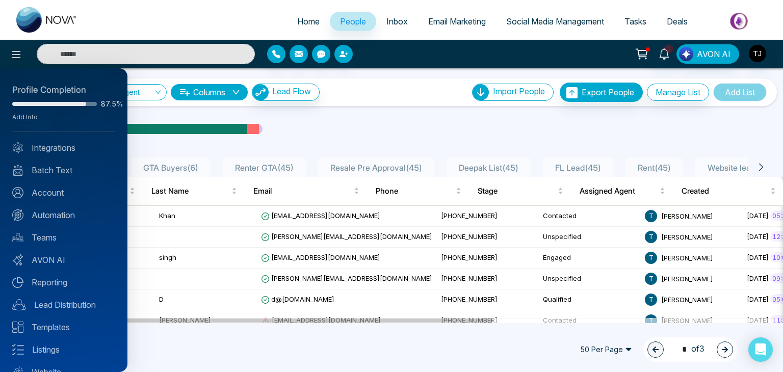
click at [317, 20] on div at bounding box center [391, 186] width 783 height 372
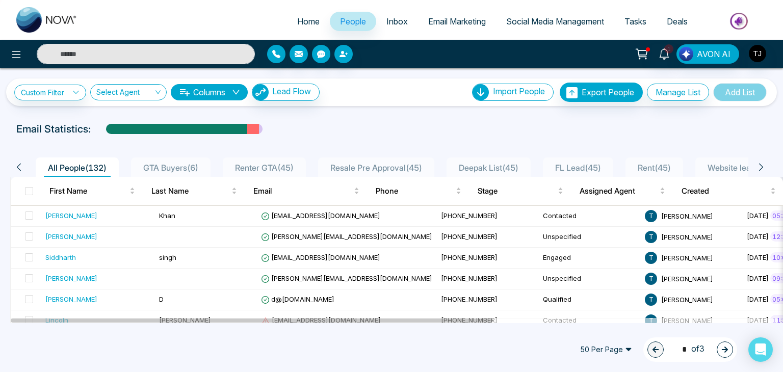
click at [316, 19] on link "Home" at bounding box center [308, 21] width 43 height 19
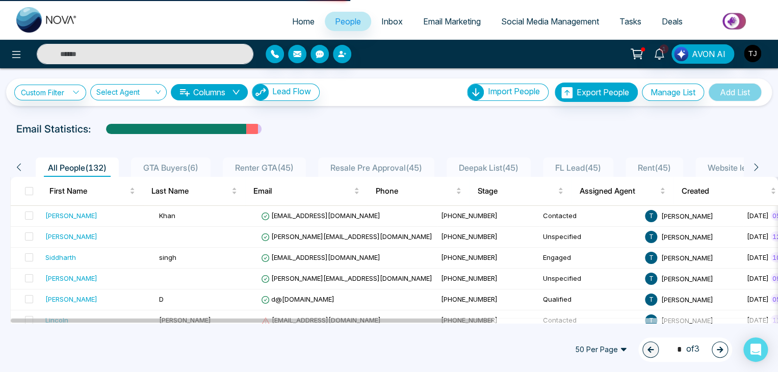
select select "*"
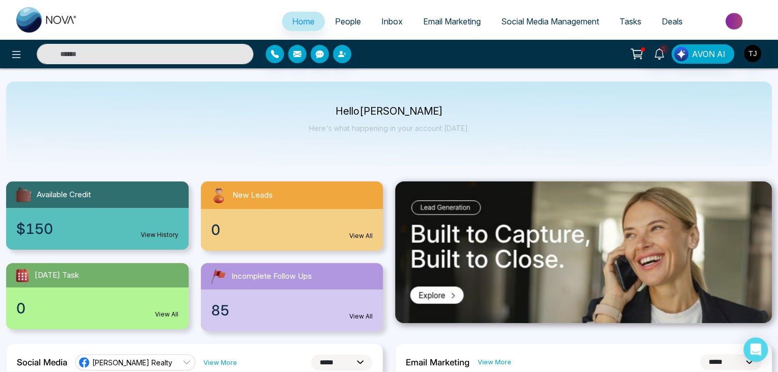
click at [404, 17] on link "Inbox" at bounding box center [392, 21] width 42 height 19
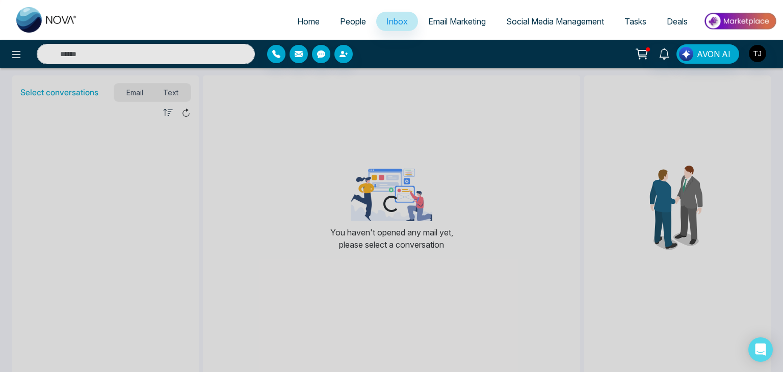
click at [450, 15] on link "Email Marketing" at bounding box center [457, 21] width 78 height 19
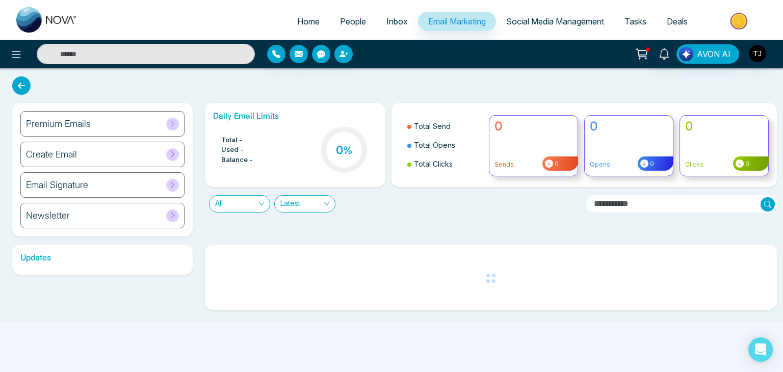
click at [521, 21] on span "Social Media Management" at bounding box center [555, 21] width 98 height 10
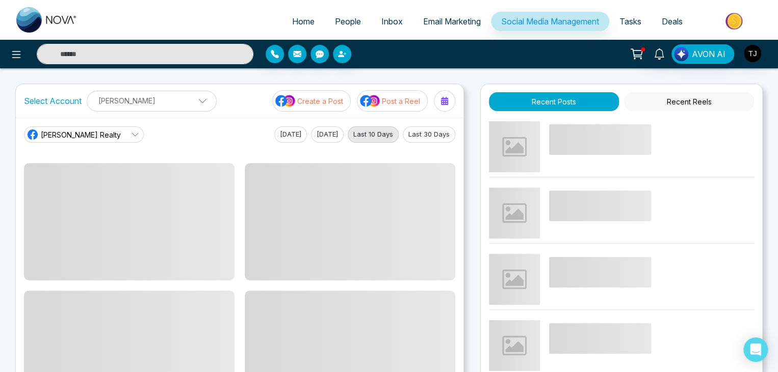
click at [638, 16] on span "Tasks" at bounding box center [630, 21] width 22 height 10
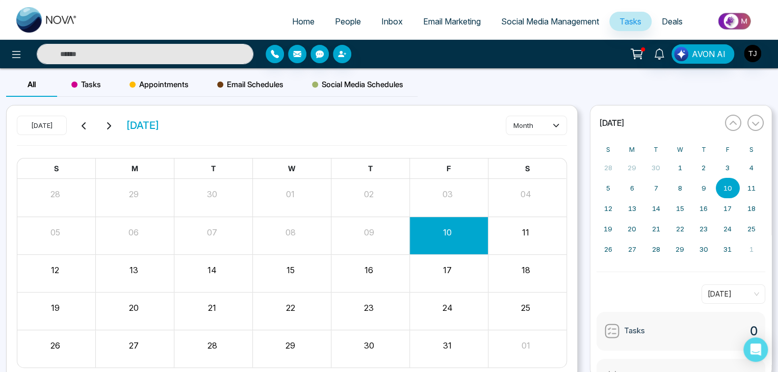
click at [663, 19] on span "Deals" at bounding box center [672, 21] width 21 height 10
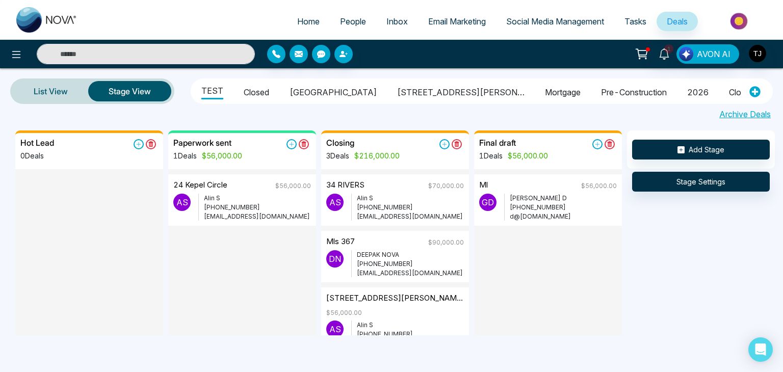
click at [308, 19] on span "Home" at bounding box center [308, 21] width 22 height 10
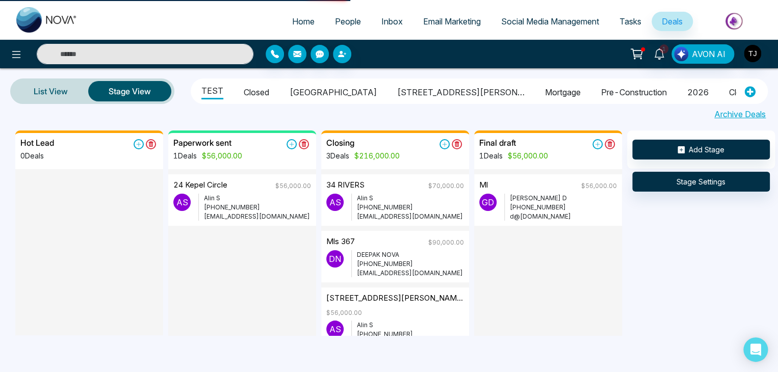
select select "*"
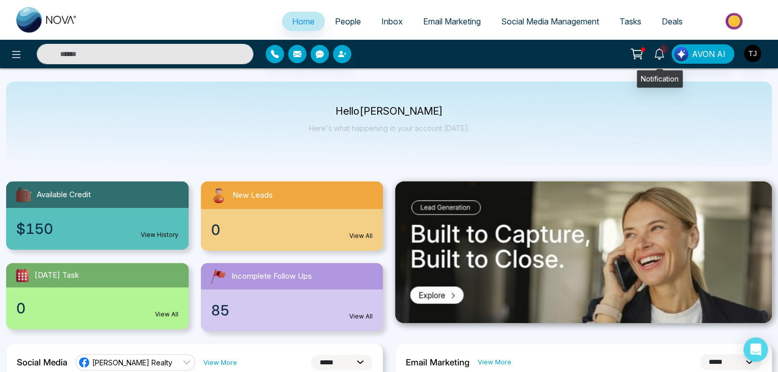
click at [655, 58] on icon at bounding box center [659, 53] width 11 height 11
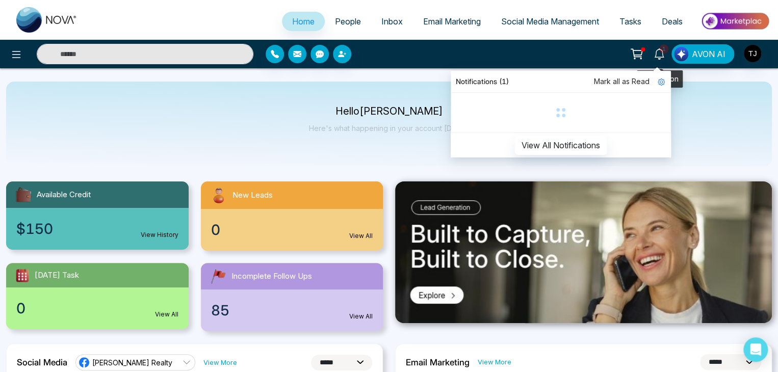
click at [655, 58] on icon at bounding box center [659, 53] width 11 height 11
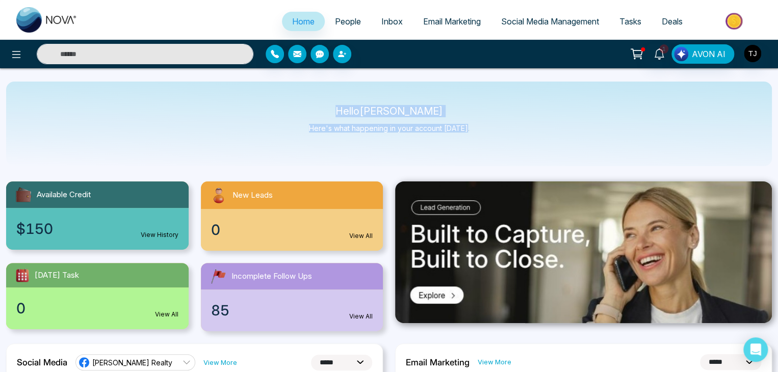
drag, startPoint x: 344, startPoint y: 103, endPoint x: 473, endPoint y: 121, distance: 130.2
click at [473, 121] on div "Hello [PERSON_NAME] Here's what happening in your account [DATE]." at bounding box center [389, 124] width 766 height 85
drag, startPoint x: 473, startPoint y: 121, endPoint x: 333, endPoint y: 102, distance: 140.9
click at [333, 102] on div "Hello [PERSON_NAME] Here's what happening in your account [DATE]." at bounding box center [389, 124] width 766 height 85
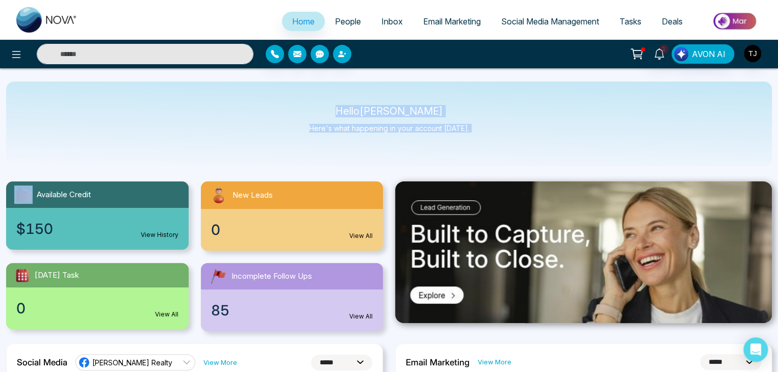
click at [333, 102] on div "Hello [PERSON_NAME] Here's what happening in your account [DATE]." at bounding box center [389, 124] width 766 height 85
drag, startPoint x: 333, startPoint y: 102, endPoint x: 489, endPoint y: 131, distance: 159.1
click at [489, 131] on div "Hello [PERSON_NAME] Here's what happening in your account [DATE]." at bounding box center [389, 124] width 766 height 85
drag, startPoint x: 489, startPoint y: 131, endPoint x: 341, endPoint y: 101, distance: 151.8
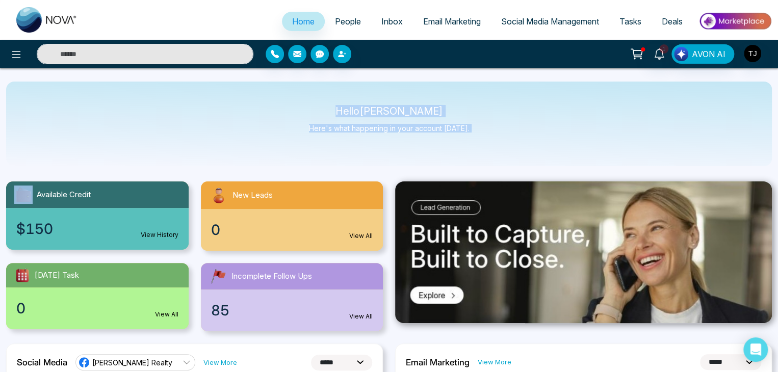
click at [341, 101] on div "Hello [PERSON_NAME] Here's what happening in your account [DATE]." at bounding box center [389, 124] width 766 height 85
click at [342, 17] on span "People" at bounding box center [348, 21] width 26 height 10
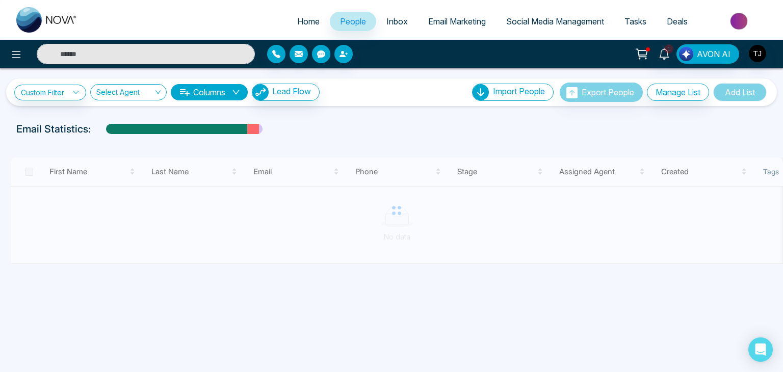
click at [317, 21] on link "Home" at bounding box center [308, 21] width 43 height 19
select select "*"
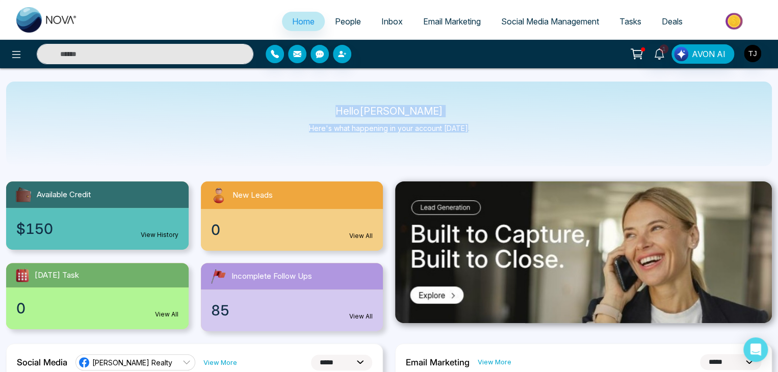
drag, startPoint x: 345, startPoint y: 115, endPoint x: 467, endPoint y: 138, distance: 125.1
click at [467, 138] on div "Hello [PERSON_NAME] Here's what happening in your account [DATE]." at bounding box center [389, 124] width 766 height 85
drag, startPoint x: 467, startPoint y: 138, endPoint x: 320, endPoint y: 112, distance: 149.7
click at [320, 112] on div "Hello [PERSON_NAME] Here's what happening in your account [DATE]." at bounding box center [389, 124] width 766 height 85
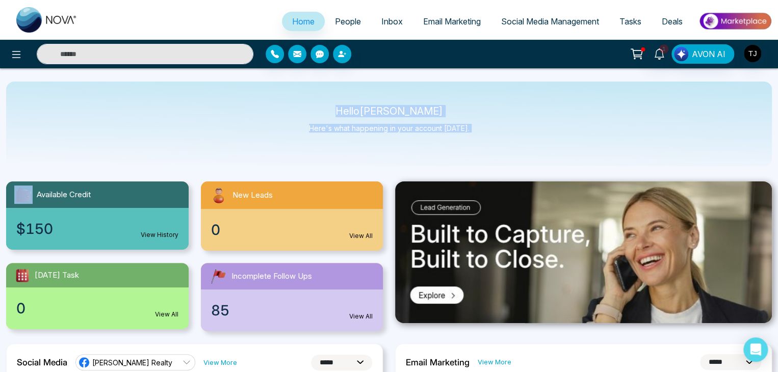
click at [320, 112] on p "Hello [PERSON_NAME]" at bounding box center [389, 111] width 161 height 9
drag, startPoint x: 320, startPoint y: 112, endPoint x: 475, endPoint y: 135, distance: 156.7
click at [475, 135] on div "Hello [PERSON_NAME] Here's what happening in your account [DATE]." at bounding box center [389, 124] width 766 height 85
drag, startPoint x: 467, startPoint y: 133, endPoint x: 344, endPoint y: 110, distance: 125.5
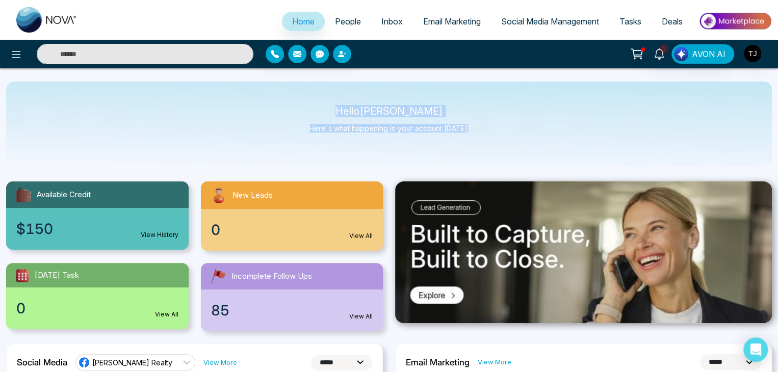
click at [344, 110] on div "Hello [PERSON_NAME] Here's what happening in your account [DATE]." at bounding box center [389, 124] width 766 height 85
click at [344, 110] on p "Hello [PERSON_NAME]" at bounding box center [389, 111] width 161 height 9
drag, startPoint x: 344, startPoint y: 110, endPoint x: 490, endPoint y: 136, distance: 148.6
click at [490, 136] on div "Hello [PERSON_NAME] Here's what happening in your account [DATE]." at bounding box center [389, 124] width 766 height 85
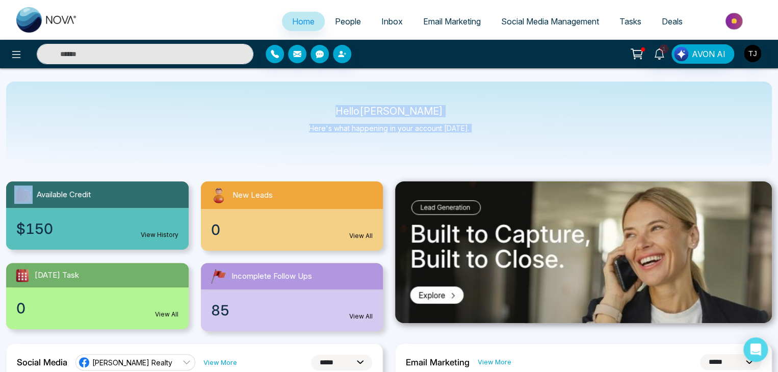
drag, startPoint x: 490, startPoint y: 136, endPoint x: 345, endPoint y: 112, distance: 147.2
click at [345, 112] on div "Hello [PERSON_NAME] Here's what happening in your account [DATE]." at bounding box center [389, 124] width 766 height 85
click at [345, 112] on p "Hello [PERSON_NAME]" at bounding box center [389, 111] width 161 height 9
drag, startPoint x: 345, startPoint y: 112, endPoint x: 467, endPoint y: 123, distance: 123.4
click at [467, 123] on div "Hello [PERSON_NAME] Here's what happening in your account [DATE]." at bounding box center [389, 124] width 766 height 85
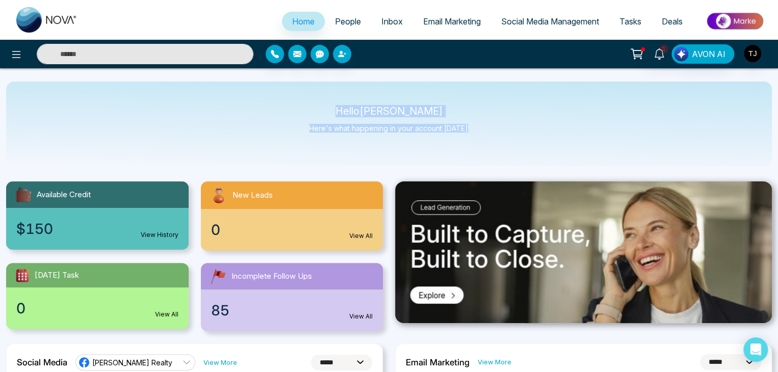
click at [467, 123] on div "Hello [PERSON_NAME] Here's what happening in your account [DATE]." at bounding box center [389, 124] width 766 height 85
drag, startPoint x: 467, startPoint y: 123, endPoint x: 335, endPoint y: 102, distance: 134.2
click at [335, 102] on div "Hello [PERSON_NAME] Here's what happening in your account [DATE]." at bounding box center [389, 124] width 766 height 85
drag, startPoint x: 335, startPoint y: 102, endPoint x: 469, endPoint y: 136, distance: 138.2
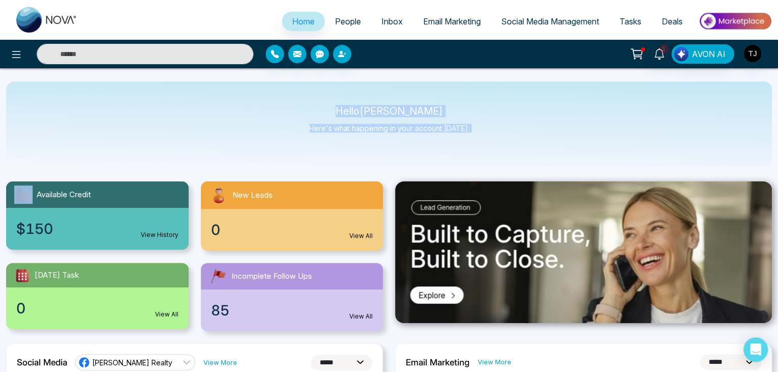
click at [469, 136] on div "Hello [PERSON_NAME] Here's what happening in your account [DATE]." at bounding box center [389, 124] width 766 height 85
drag, startPoint x: 469, startPoint y: 136, endPoint x: 334, endPoint y: 107, distance: 137.8
click at [334, 107] on div "Hello [PERSON_NAME] Here's what happening in your account [DATE]." at bounding box center [389, 124] width 766 height 85
click at [334, 107] on p "Hello [PERSON_NAME]" at bounding box center [389, 111] width 161 height 9
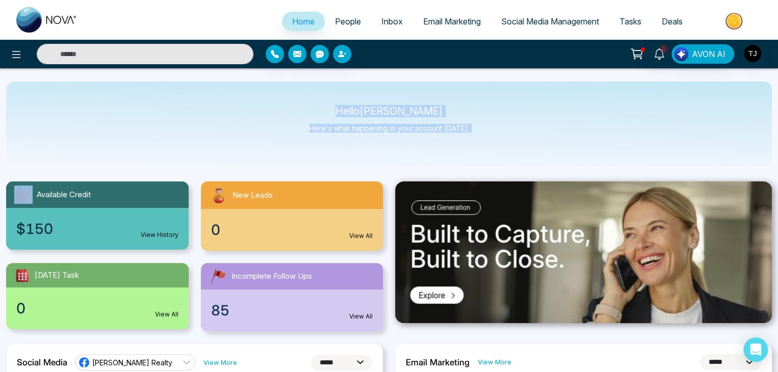
drag, startPoint x: 334, startPoint y: 107, endPoint x: 480, endPoint y: 138, distance: 149.1
click at [480, 138] on div "Hello [PERSON_NAME] Here's what happening in your account [DATE]." at bounding box center [389, 124] width 766 height 85
drag, startPoint x: 480, startPoint y: 138, endPoint x: 341, endPoint y: 103, distance: 143.3
click at [341, 103] on div "Hello [PERSON_NAME] Here's what happening in your account [DATE]." at bounding box center [389, 124] width 766 height 85
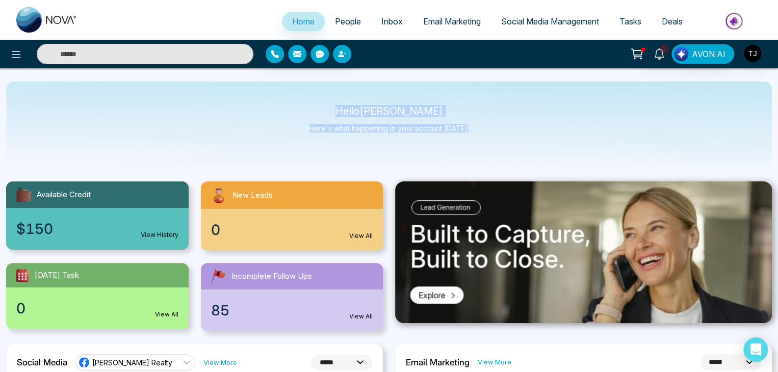
click at [341, 103] on div "Hello [PERSON_NAME] Here's what happening in your account [DATE]." at bounding box center [389, 124] width 766 height 85
drag, startPoint x: 341, startPoint y: 103, endPoint x: 462, endPoint y: 122, distance: 122.3
click at [462, 122] on div "Hello [PERSON_NAME] Here's what happening in your account [DATE]." at bounding box center [389, 124] width 766 height 85
click at [462, 122] on div "Hello [PERSON_NAME] Here's what happening in your account [DATE]." at bounding box center [389, 124] width 161 height 34
drag, startPoint x: 466, startPoint y: 129, endPoint x: 336, endPoint y: 110, distance: 131.9
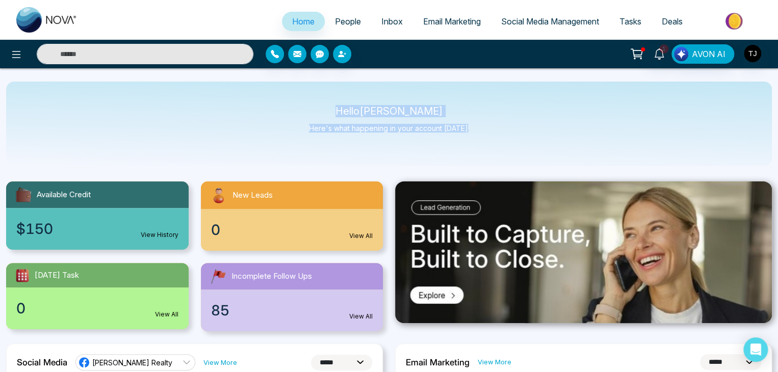
click at [336, 110] on div "Hello [PERSON_NAME] Here's what happening in your account [DATE]." at bounding box center [389, 124] width 766 height 85
click at [336, 110] on p "Hello [PERSON_NAME]" at bounding box center [389, 111] width 161 height 9
drag, startPoint x: 336, startPoint y: 110, endPoint x: 470, endPoint y: 123, distance: 134.8
click at [470, 123] on div "Hello [PERSON_NAME] Here's what happening in your account [DATE]." at bounding box center [389, 124] width 766 height 85
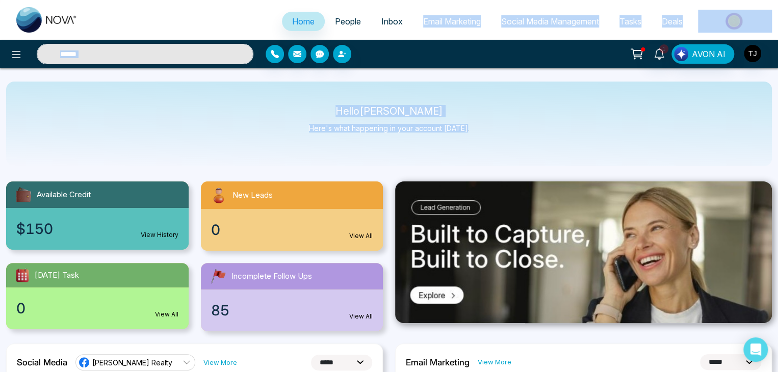
drag, startPoint x: 489, startPoint y: 148, endPoint x: 405, endPoint y: -40, distance: 206.5
click at [405, 0] on html "**********" at bounding box center [389, 186] width 778 height 372
click at [232, 145] on div "Hello [PERSON_NAME] Here's what happening in your account [DATE]." at bounding box center [389, 124] width 766 height 85
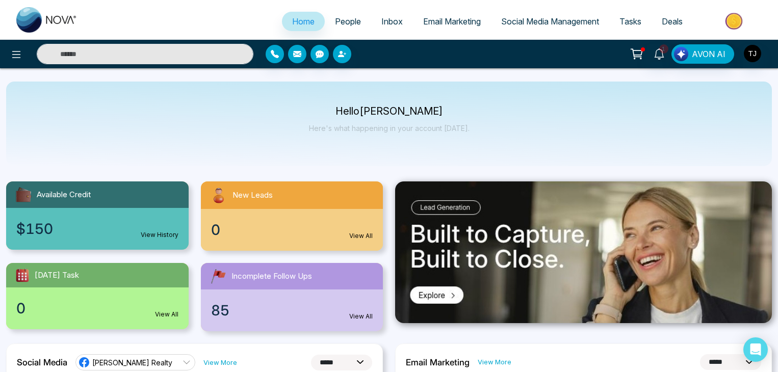
select select "*"
click at [9, 53] on button at bounding box center [16, 54] width 20 height 20
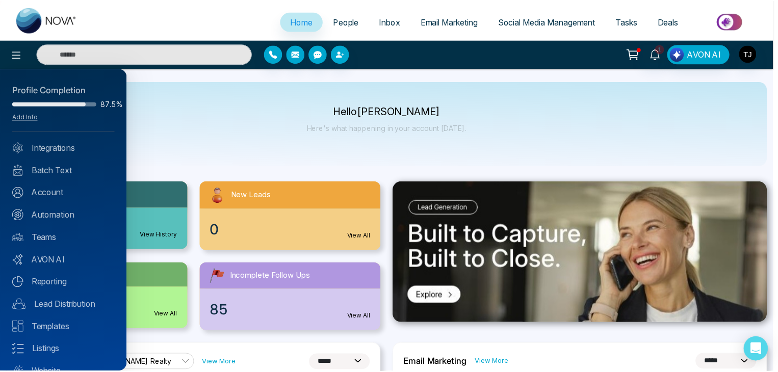
scroll to position [40, 0]
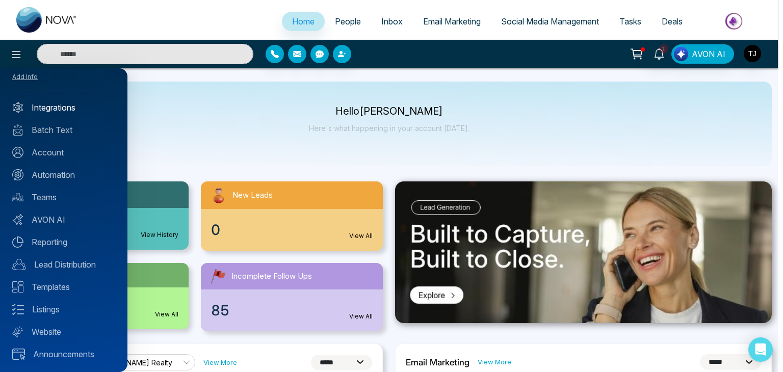
click at [92, 101] on link "Integrations" at bounding box center [63, 107] width 103 height 12
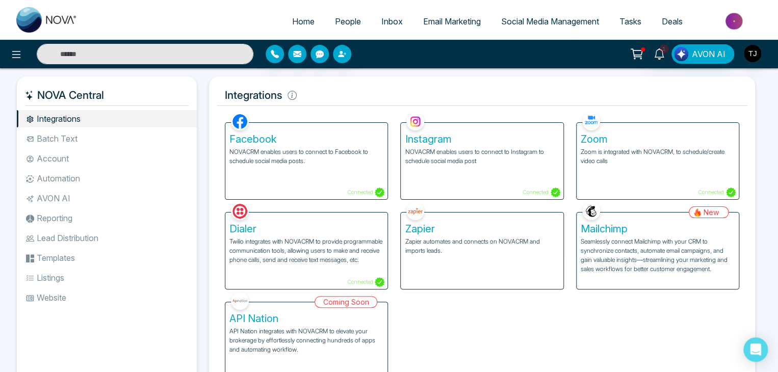
click at [301, 25] on span "Home" at bounding box center [303, 21] width 22 height 10
select select "*"
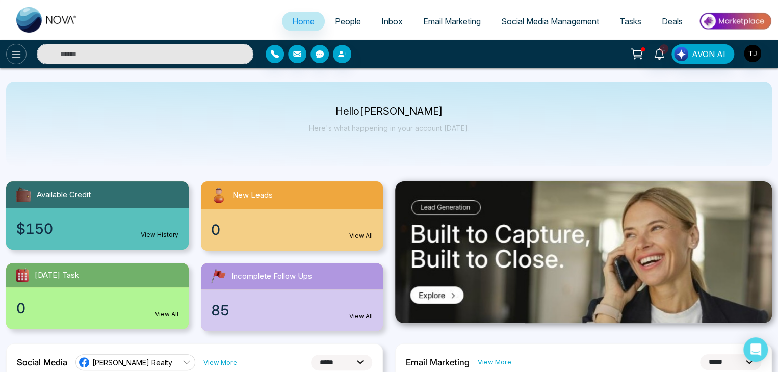
click at [11, 54] on icon at bounding box center [16, 54] width 12 height 12
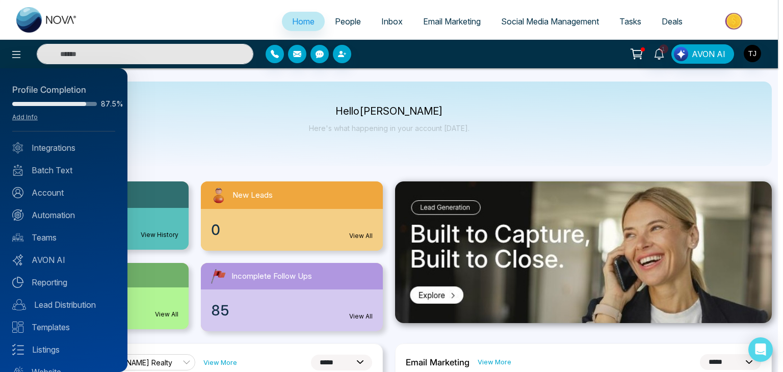
click at [219, 149] on div at bounding box center [391, 186] width 783 height 372
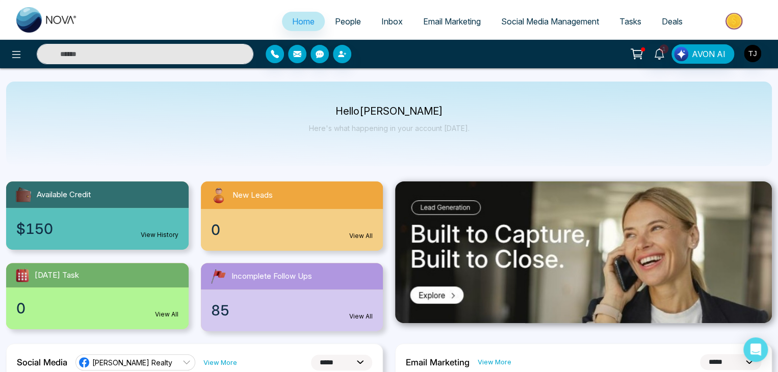
click at [465, 125] on p "Here's what happening in your account [DATE]." at bounding box center [389, 128] width 161 height 9
click at [441, 113] on p "Hello [PERSON_NAME]" at bounding box center [389, 111] width 161 height 9
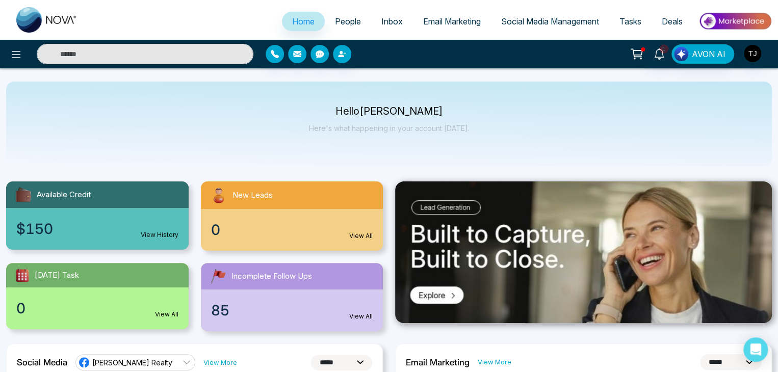
click at [441, 113] on p "Hello [PERSON_NAME]" at bounding box center [389, 111] width 161 height 9
click at [472, 130] on div "Hello [PERSON_NAME] Here's what happening in your account [DATE]." at bounding box center [389, 124] width 766 height 85
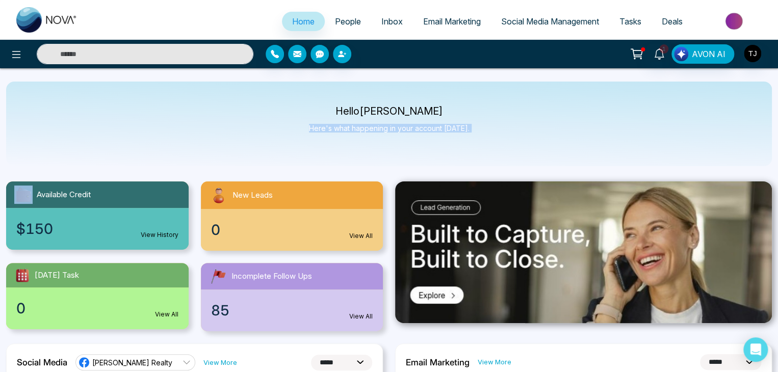
click at [472, 130] on div "Hello [PERSON_NAME] Here's what happening in your account [DATE]." at bounding box center [389, 124] width 766 height 85
click at [25, 51] on button at bounding box center [16, 54] width 20 height 20
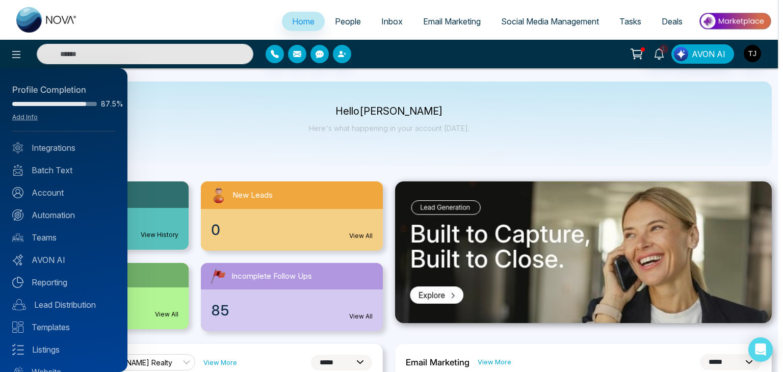
click at [204, 160] on div at bounding box center [391, 186] width 783 height 372
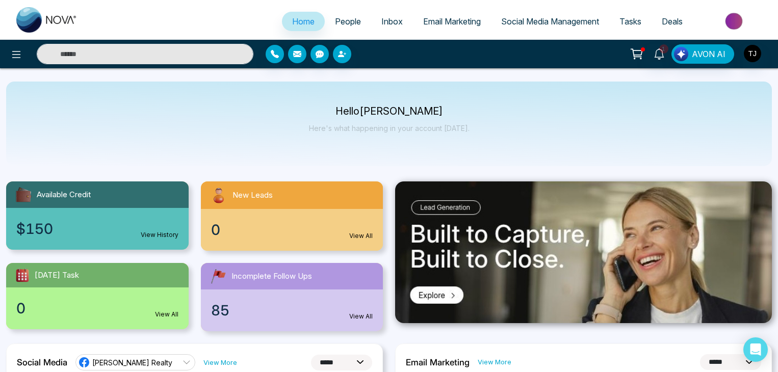
select select "*"
